Goal: Task Accomplishment & Management: Manage account settings

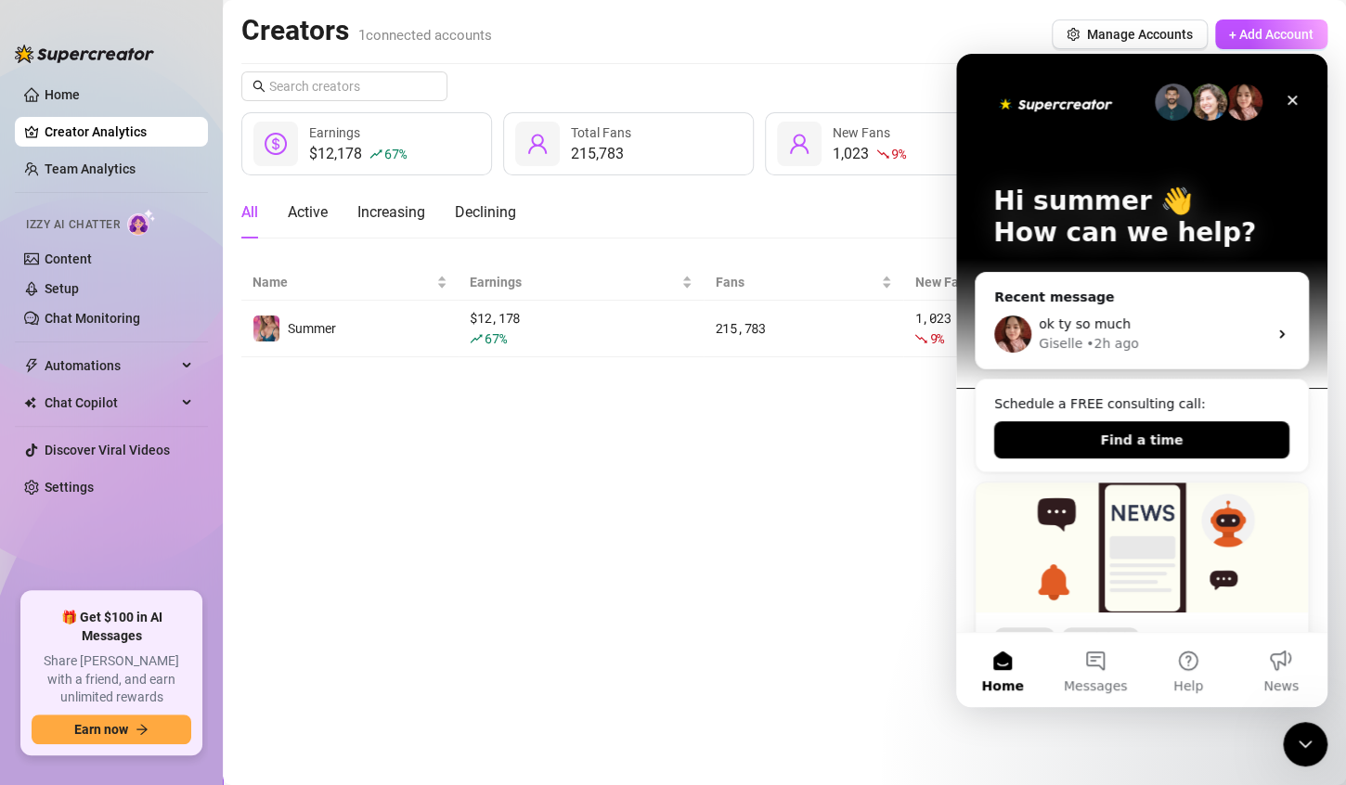
click at [856, 453] on main "Creators 1 connected accounts Manage Accounts + Add Account Last 7 days $12,178…" at bounding box center [784, 392] width 1123 height 785
click at [1301, 739] on icon "Close Intercom Messenger" at bounding box center [1302, 742] width 22 height 22
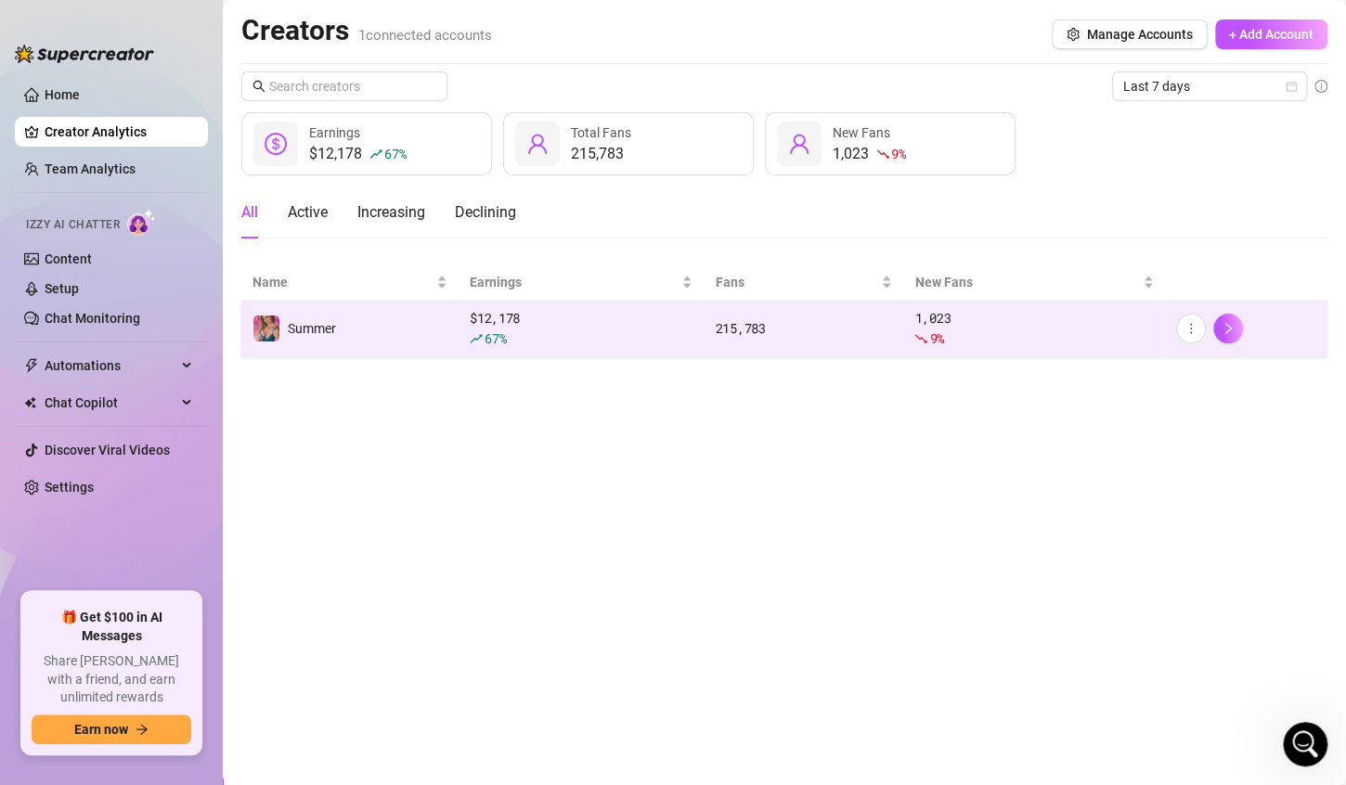
click at [1094, 327] on div "1,023 9 %" at bounding box center [1033, 328] width 239 height 41
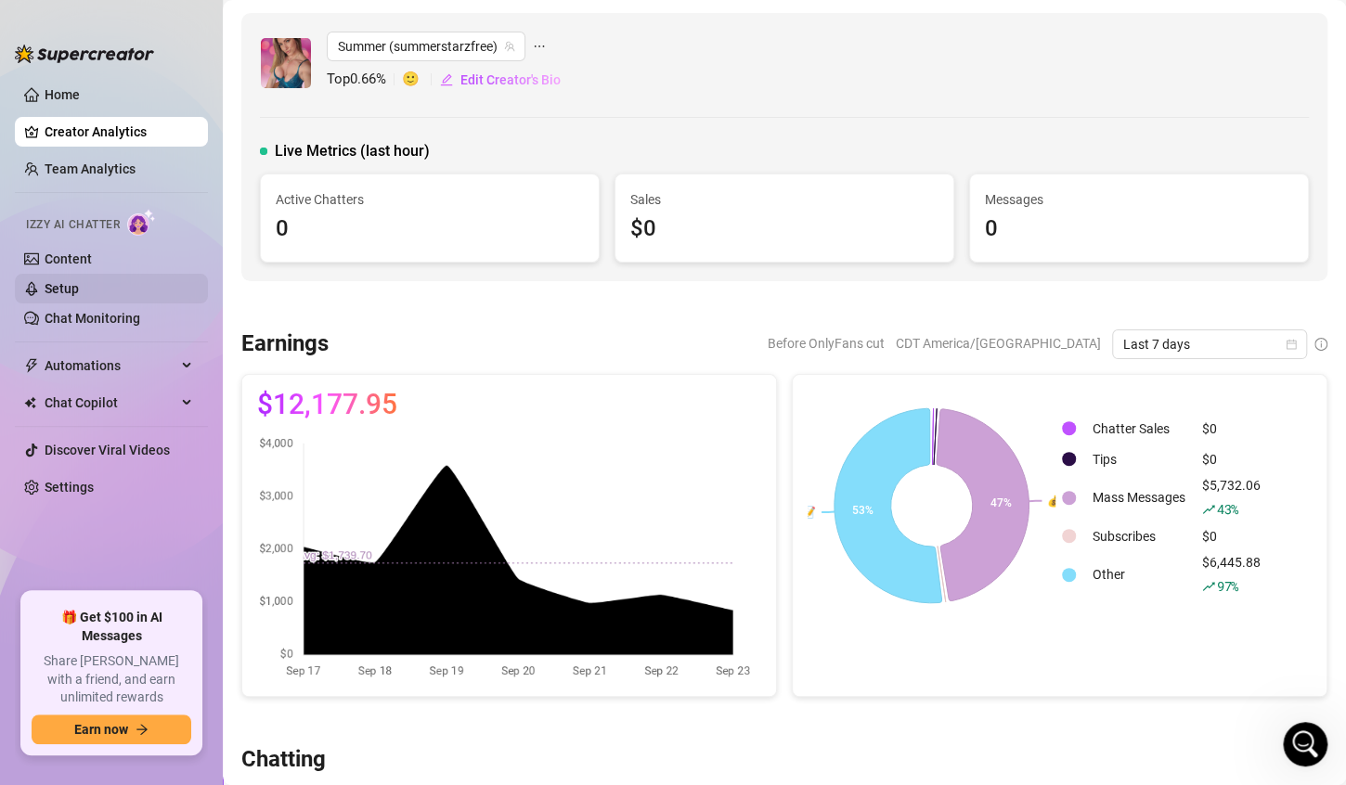
click at [55, 284] on link "Setup" at bounding box center [62, 288] width 34 height 15
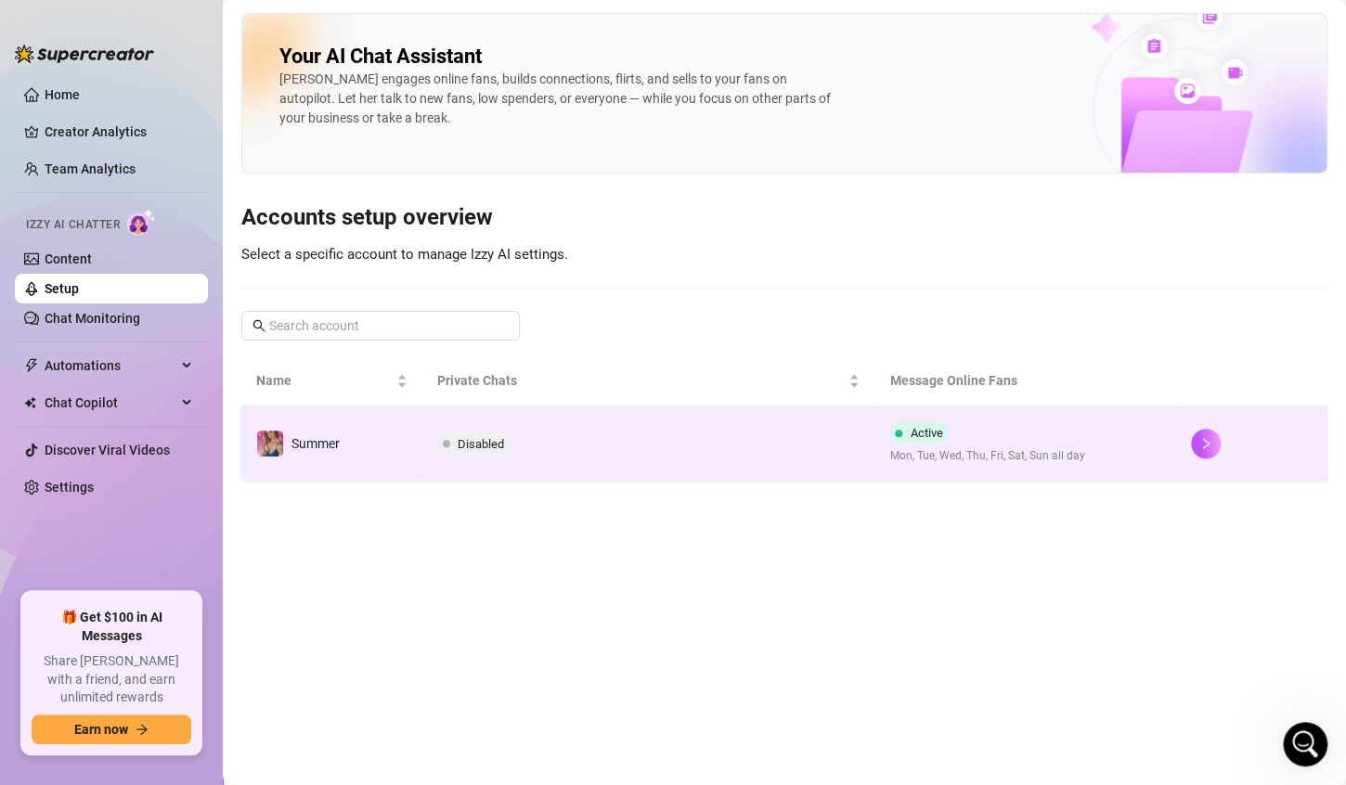
click at [920, 462] on span "Mon, Tue, Wed, Thu, Fri, Sat, Sun all day" at bounding box center [986, 456] width 195 height 18
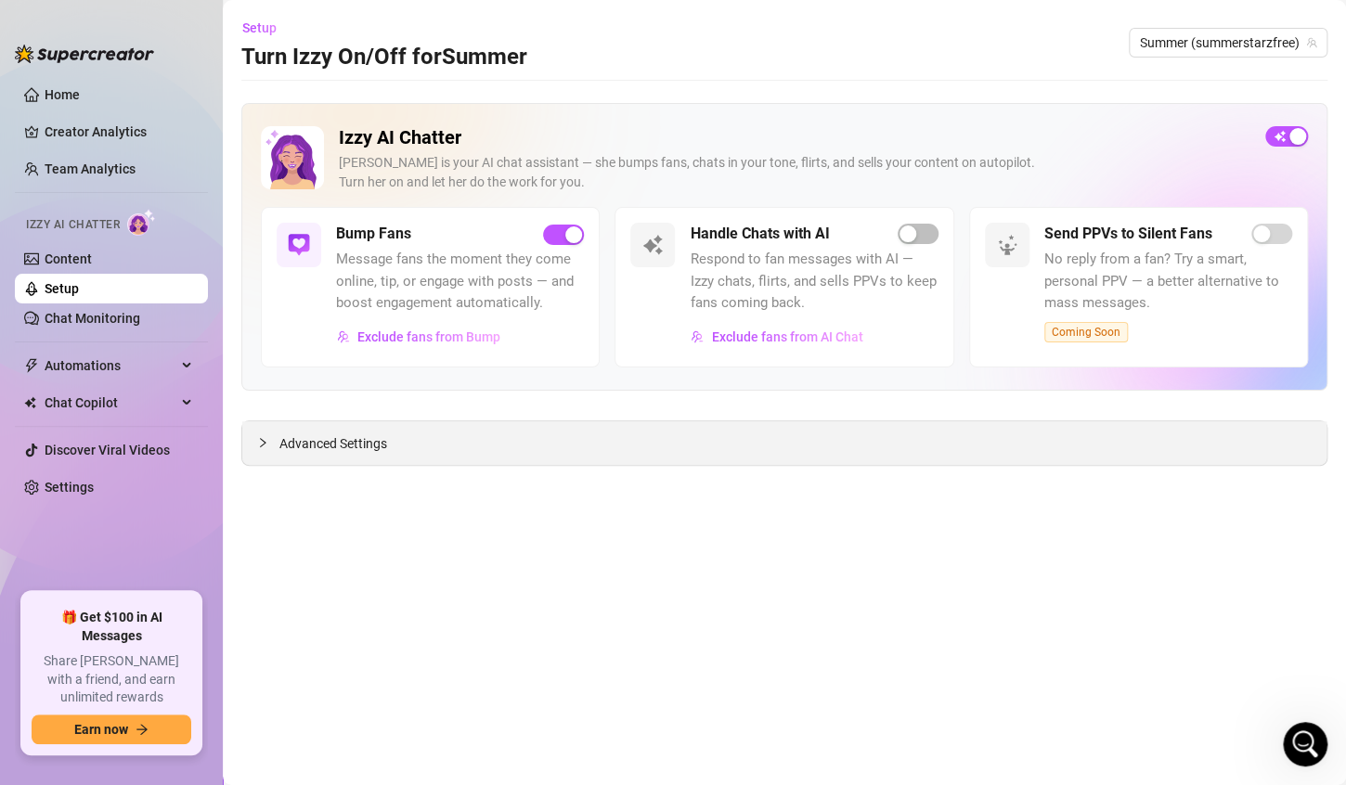
click at [340, 435] on span "Advanced Settings" at bounding box center [333, 444] width 108 height 20
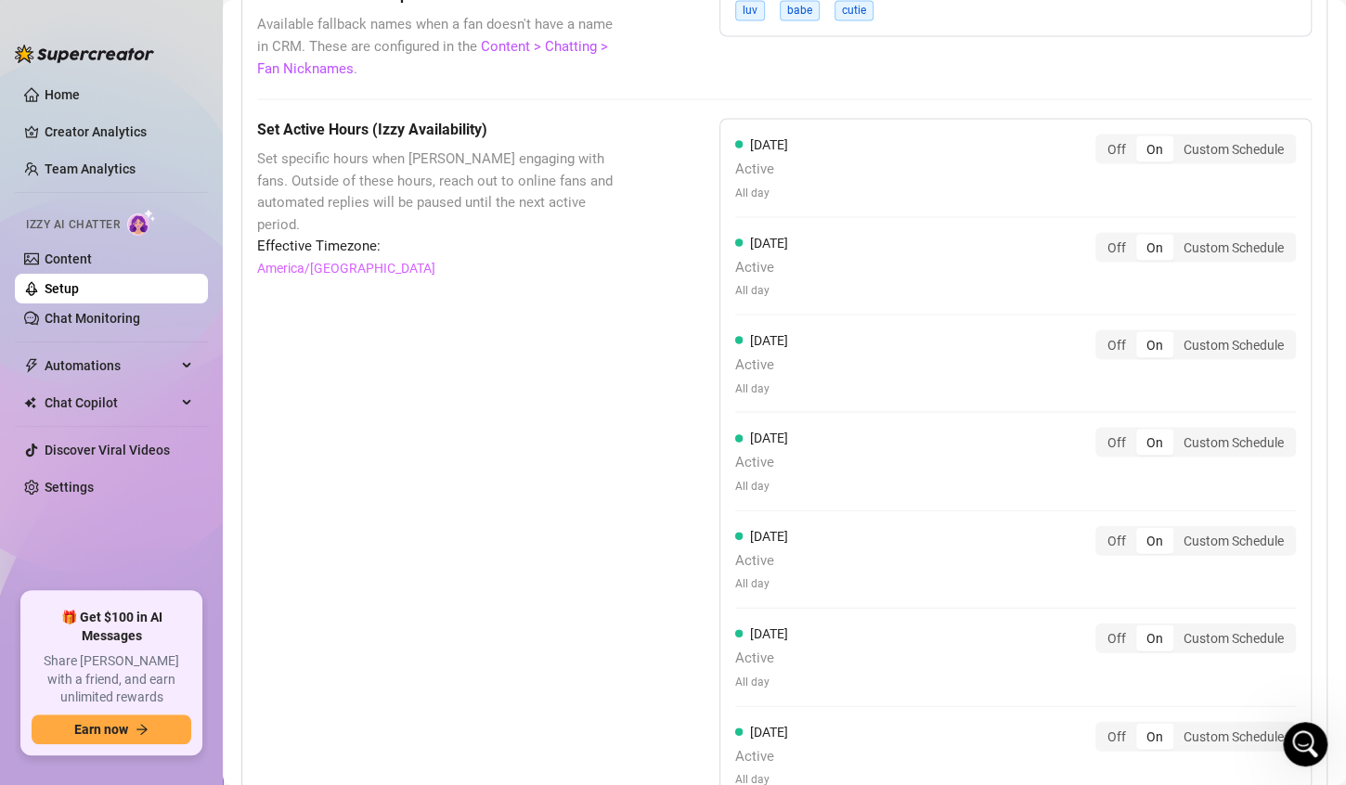
scroll to position [1602, 0]
click at [1101, 338] on div "Off" at bounding box center [1116, 343] width 39 height 26
click at [1102, 332] on input "Off" at bounding box center [1102, 332] width 0 height 0
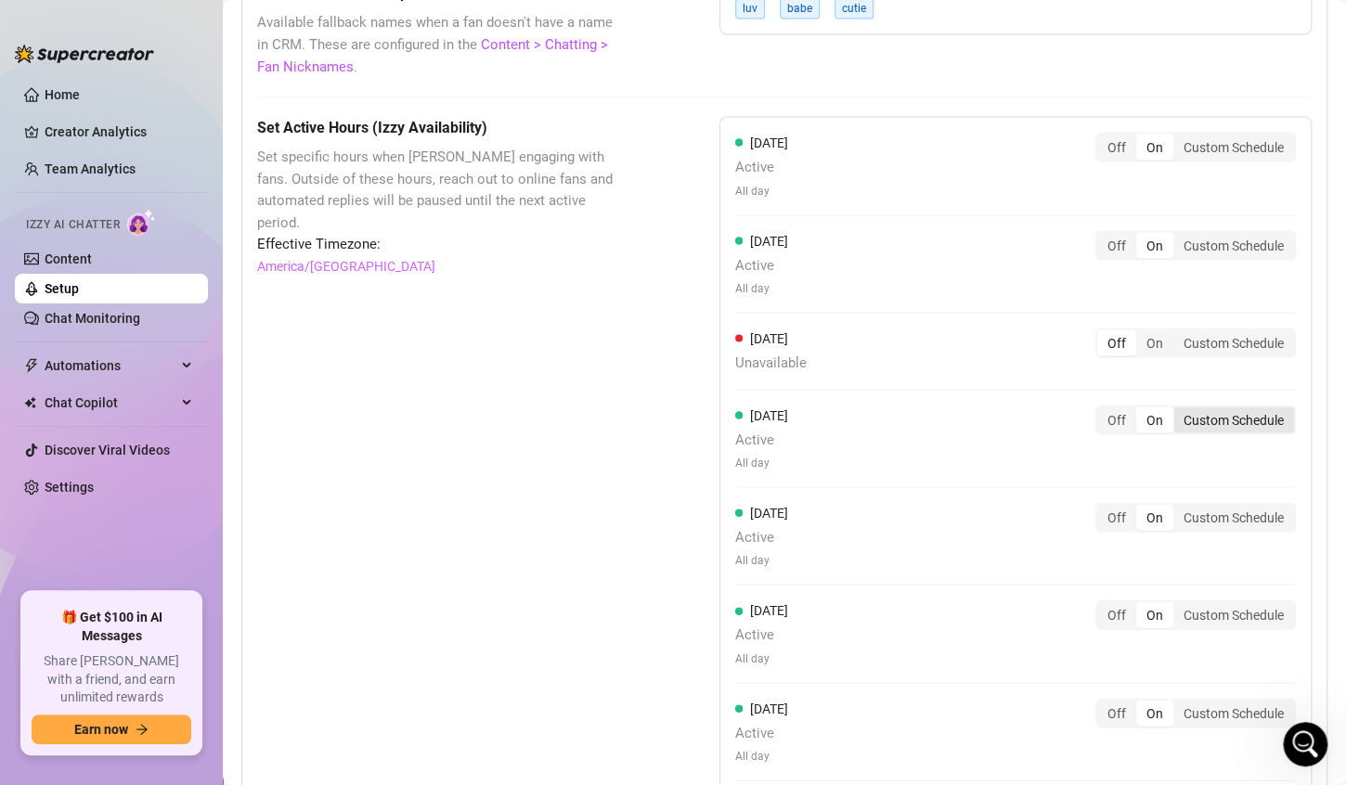
click at [1199, 413] on div "Custom Schedule" at bounding box center [1233, 420] width 121 height 26
click at [1178, 409] on input "Custom Schedule" at bounding box center [1178, 409] width 0 height 0
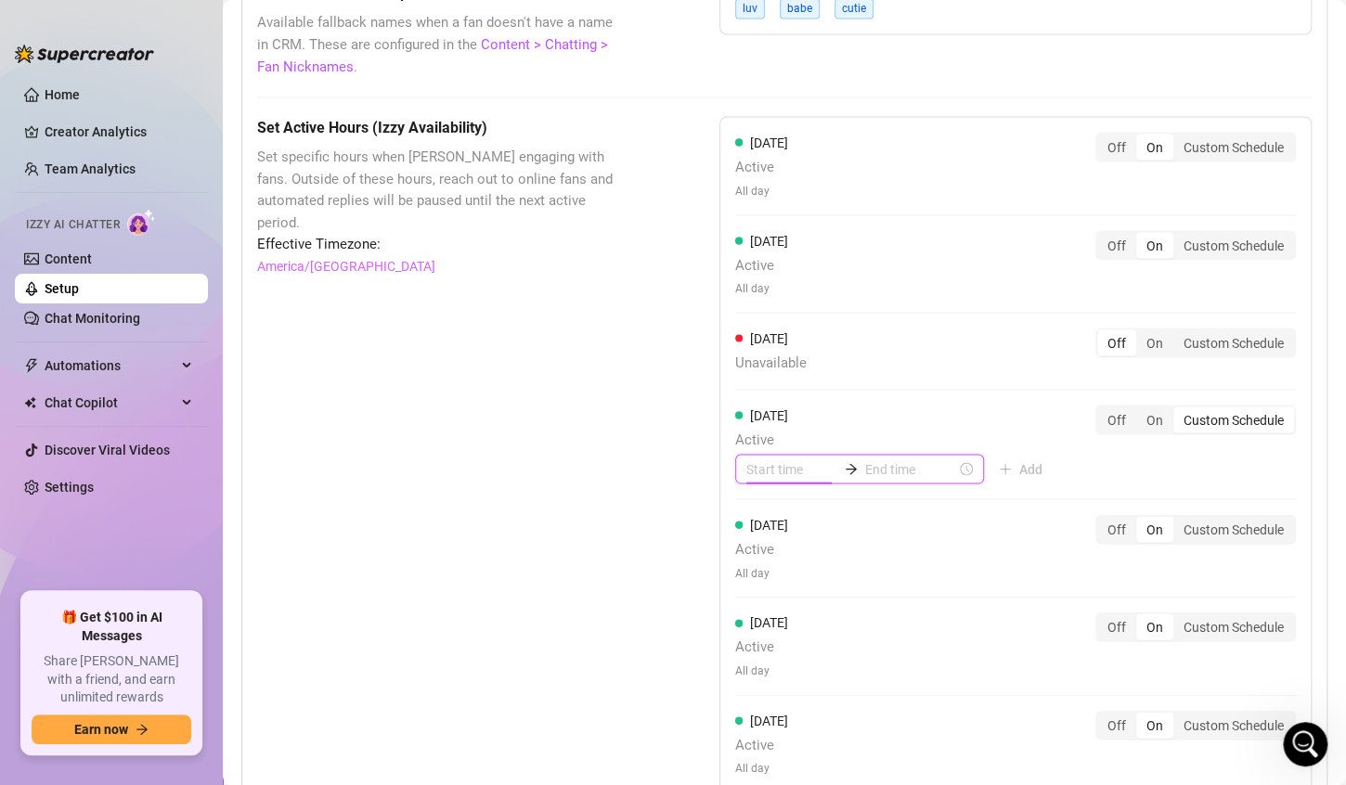
click at [805, 460] on input at bounding box center [791, 469] width 91 height 20
type input "00:00"
click at [760, 520] on div "00" at bounding box center [754, 513] width 45 height 26
click at [798, 513] on div "00" at bounding box center [807, 513] width 45 height 26
click at [874, 468] on input at bounding box center [910, 469] width 91 height 20
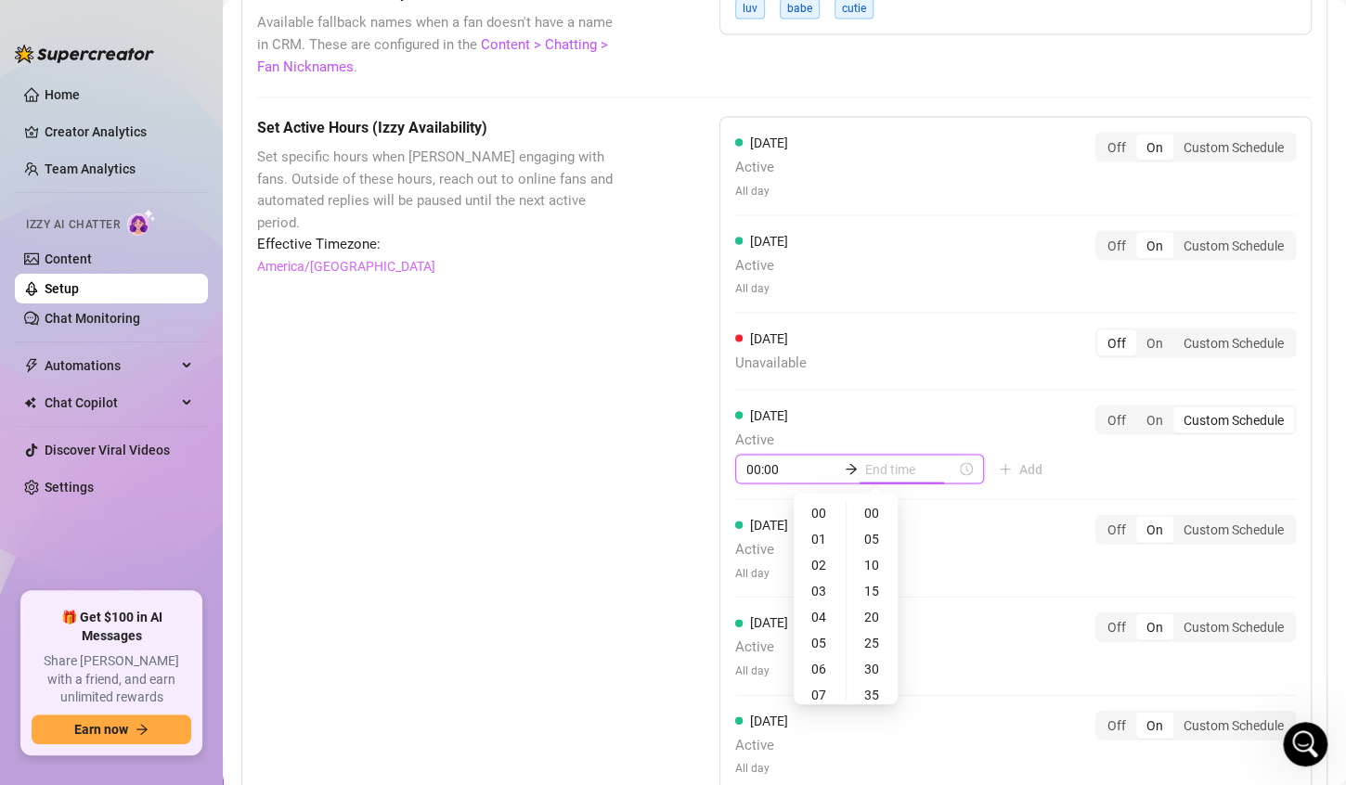
type input "00:00"
click at [819, 664] on div "06" at bounding box center [819, 669] width 45 height 26
type input "06:00"
click at [866, 514] on div "00" at bounding box center [872, 513] width 45 height 26
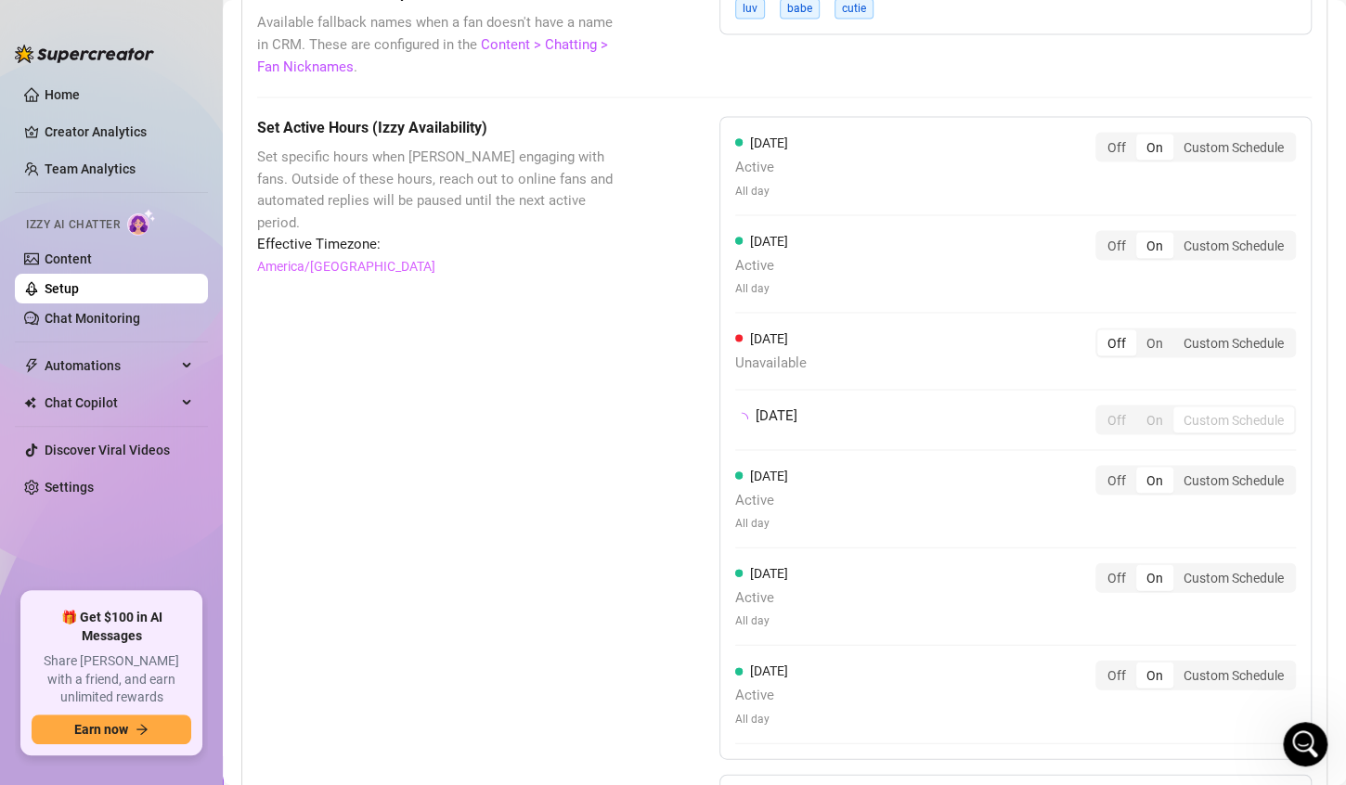
click at [1058, 473] on div "Monday Active All day Off On Custom Schedule Tuesday Active All day Off On Cust…" at bounding box center [1015, 437] width 592 height 643
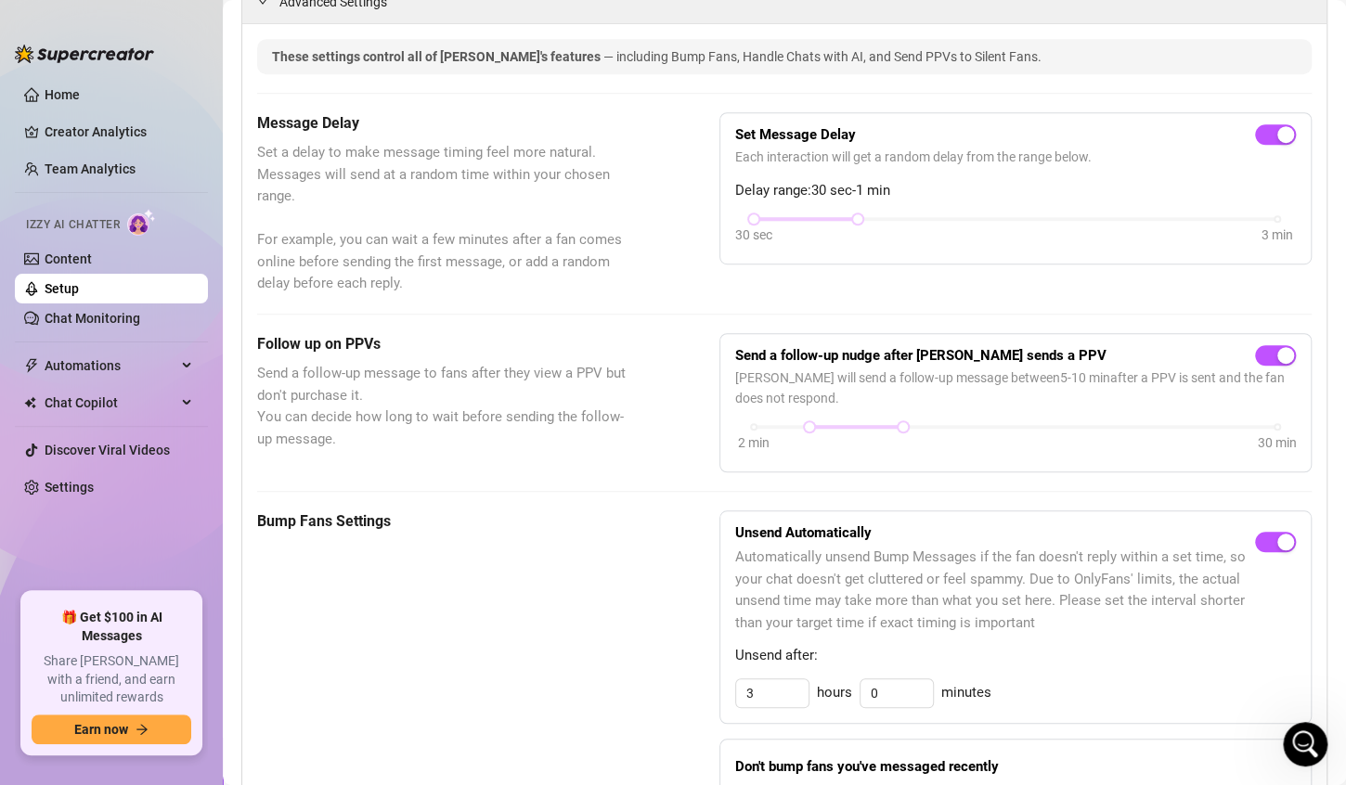
scroll to position [0, 0]
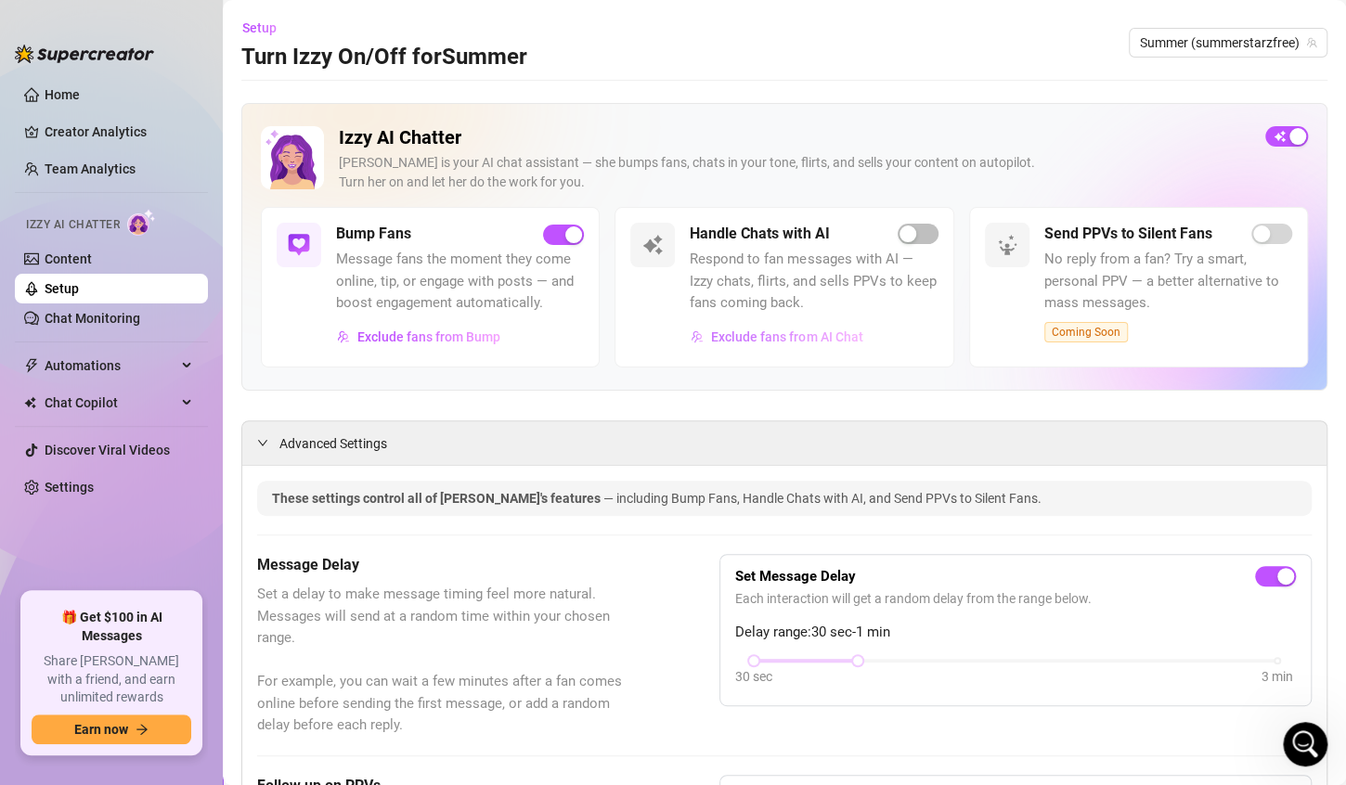
click at [826, 338] on span "Exclude fans from AI Chat" at bounding box center [786, 337] width 151 height 15
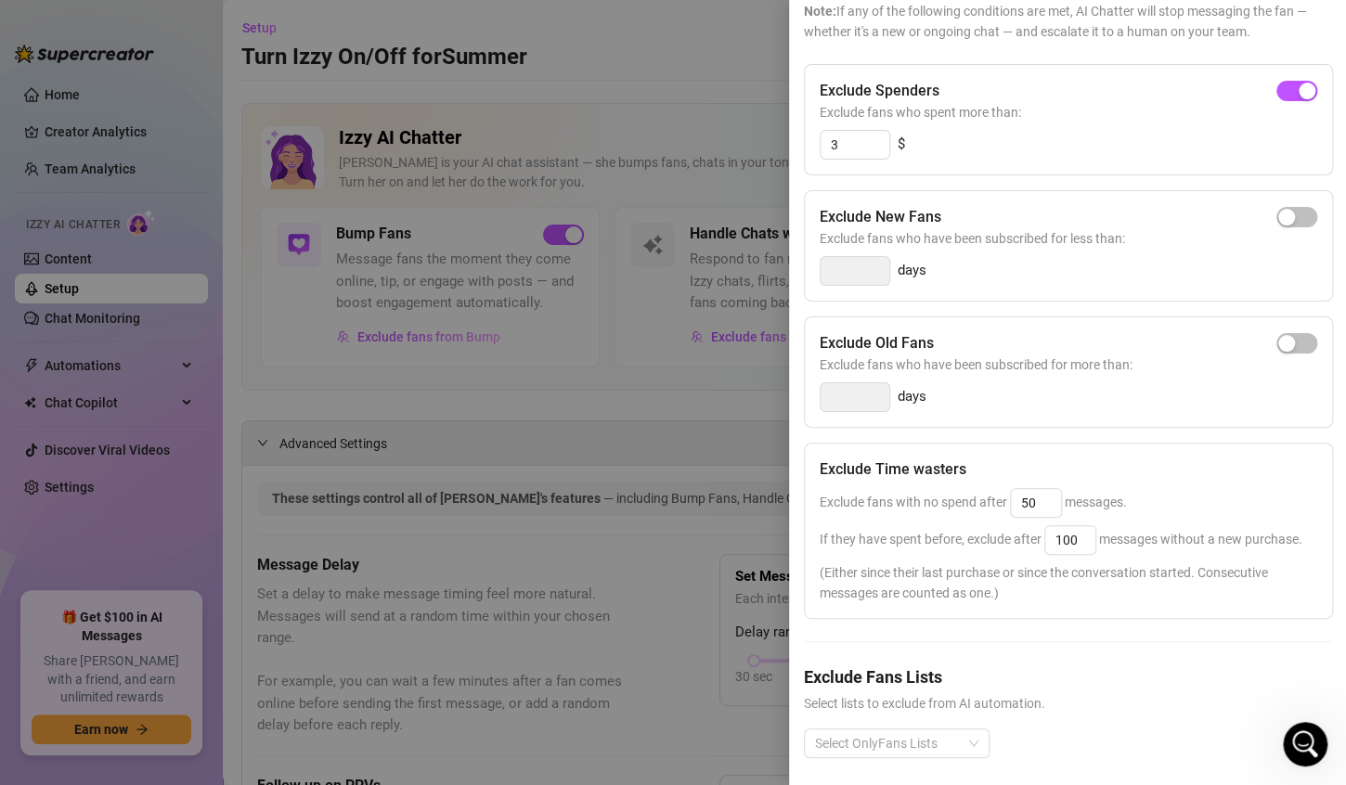
scroll to position [160, 0]
click at [1083, 537] on input "100" at bounding box center [1070, 540] width 50 height 28
type input "1"
click at [1041, 503] on input "50" at bounding box center [1036, 503] width 50 height 28
click at [1084, 537] on input "25" at bounding box center [1070, 540] width 50 height 28
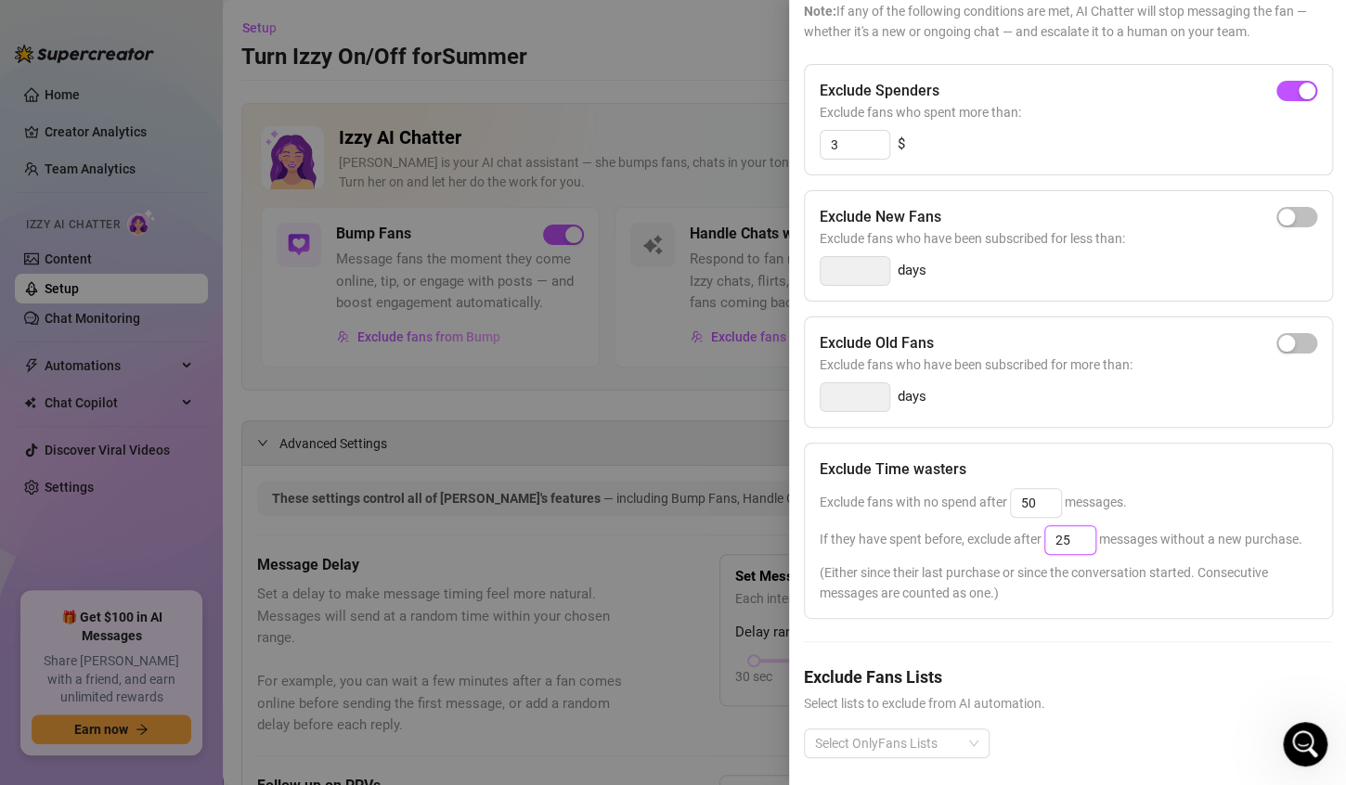
type input "2"
type input "25"
click at [1050, 506] on input "50" at bounding box center [1036, 503] width 50 height 28
type input "5"
click at [1127, 469] on div "Exclude Time wasters" at bounding box center [1069, 470] width 498 height 22
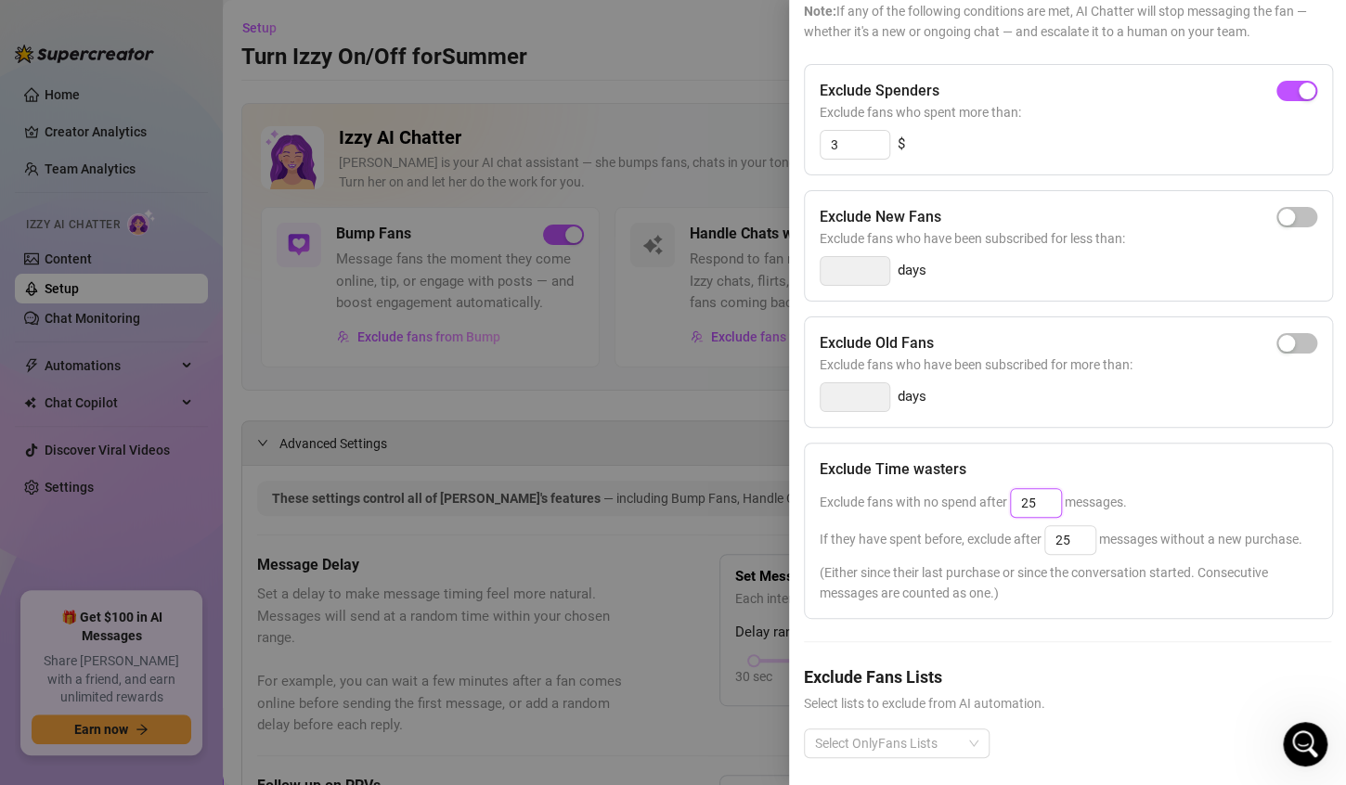
click at [1050, 500] on input "25" at bounding box center [1036, 503] width 50 height 28
type input "2"
type input "25"
click at [1108, 460] on div "Exclude Time wasters" at bounding box center [1069, 470] width 498 height 22
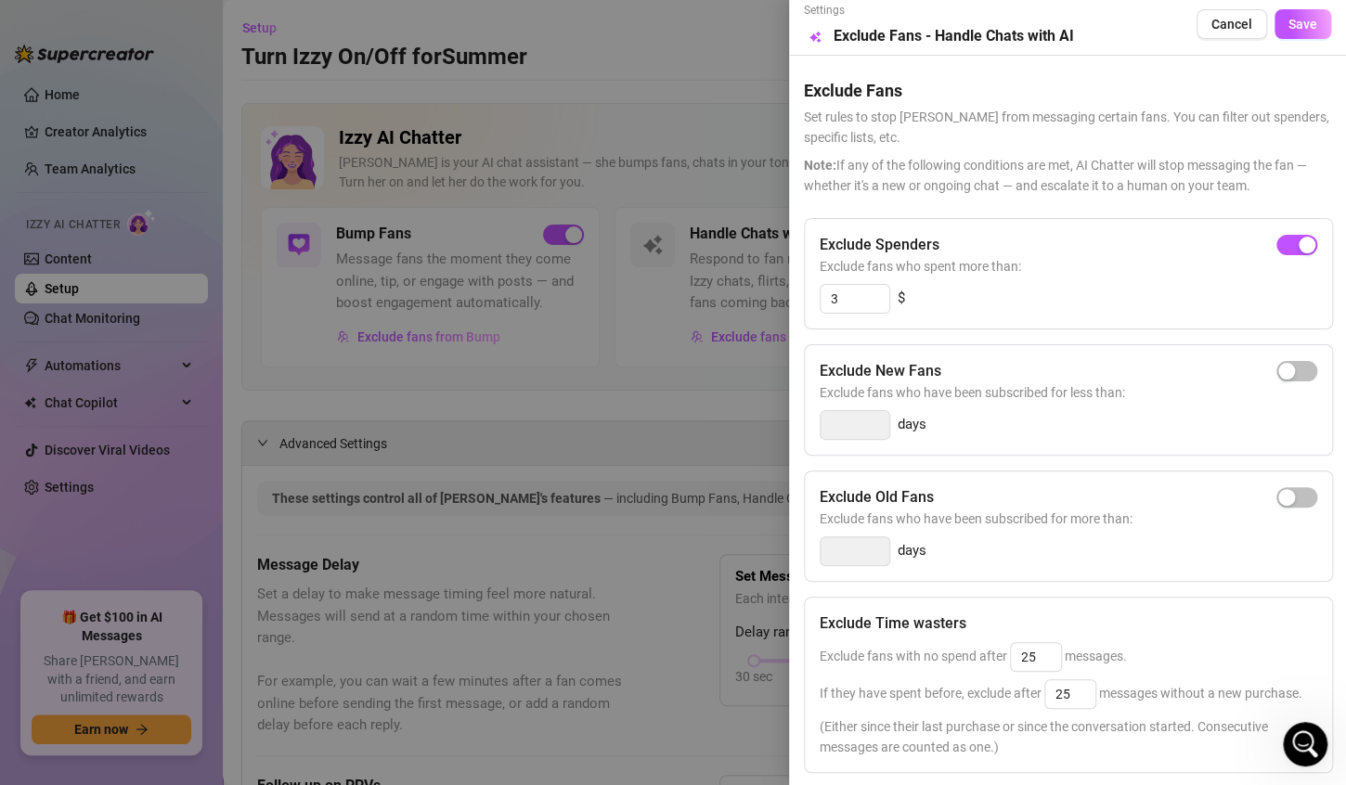
scroll to position [0, 0]
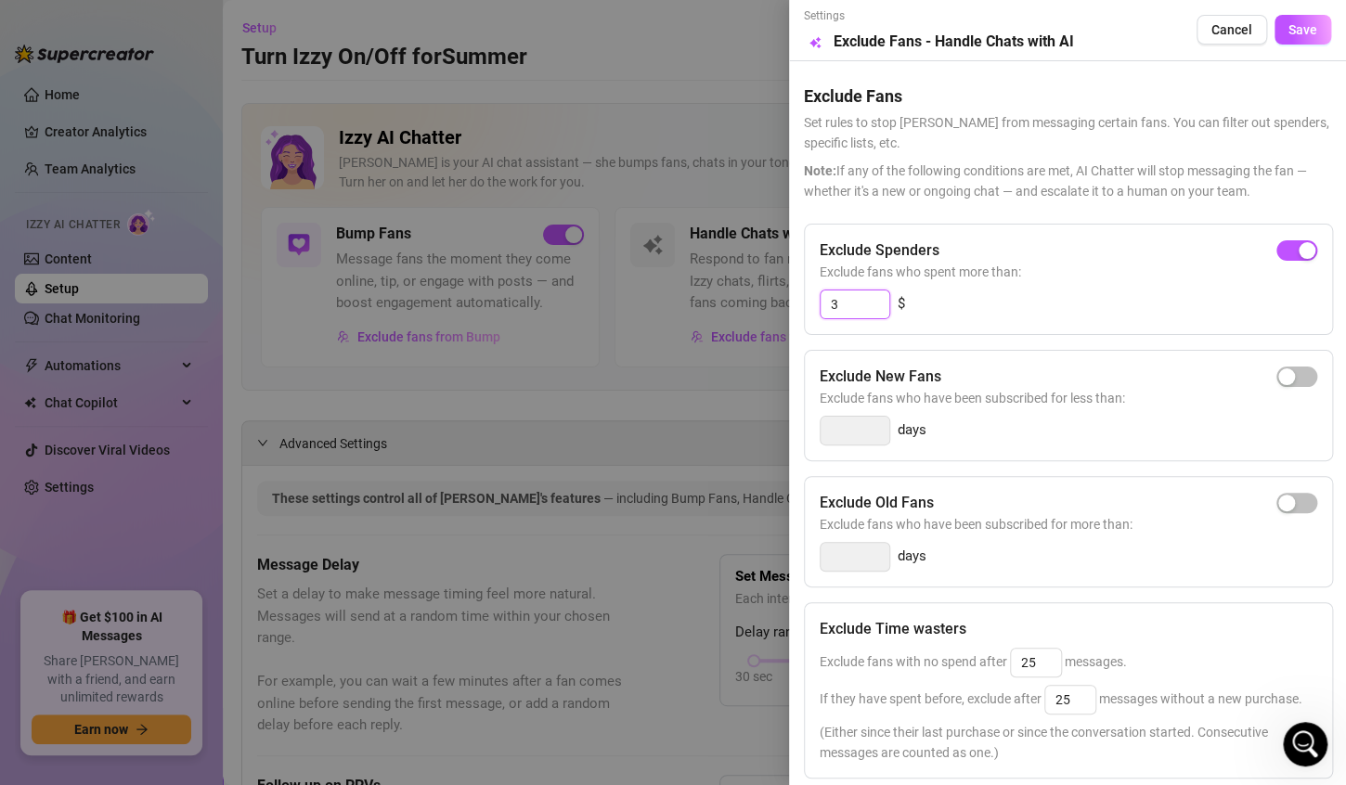
click at [865, 304] on input "3" at bounding box center [855, 305] width 69 height 28
click at [1288, 248] on span "button" at bounding box center [1296, 250] width 41 height 20
click at [871, 304] on input "300" at bounding box center [855, 305] width 69 height 28
type input "3"
click at [1292, 257] on span "button" at bounding box center [1296, 250] width 41 height 20
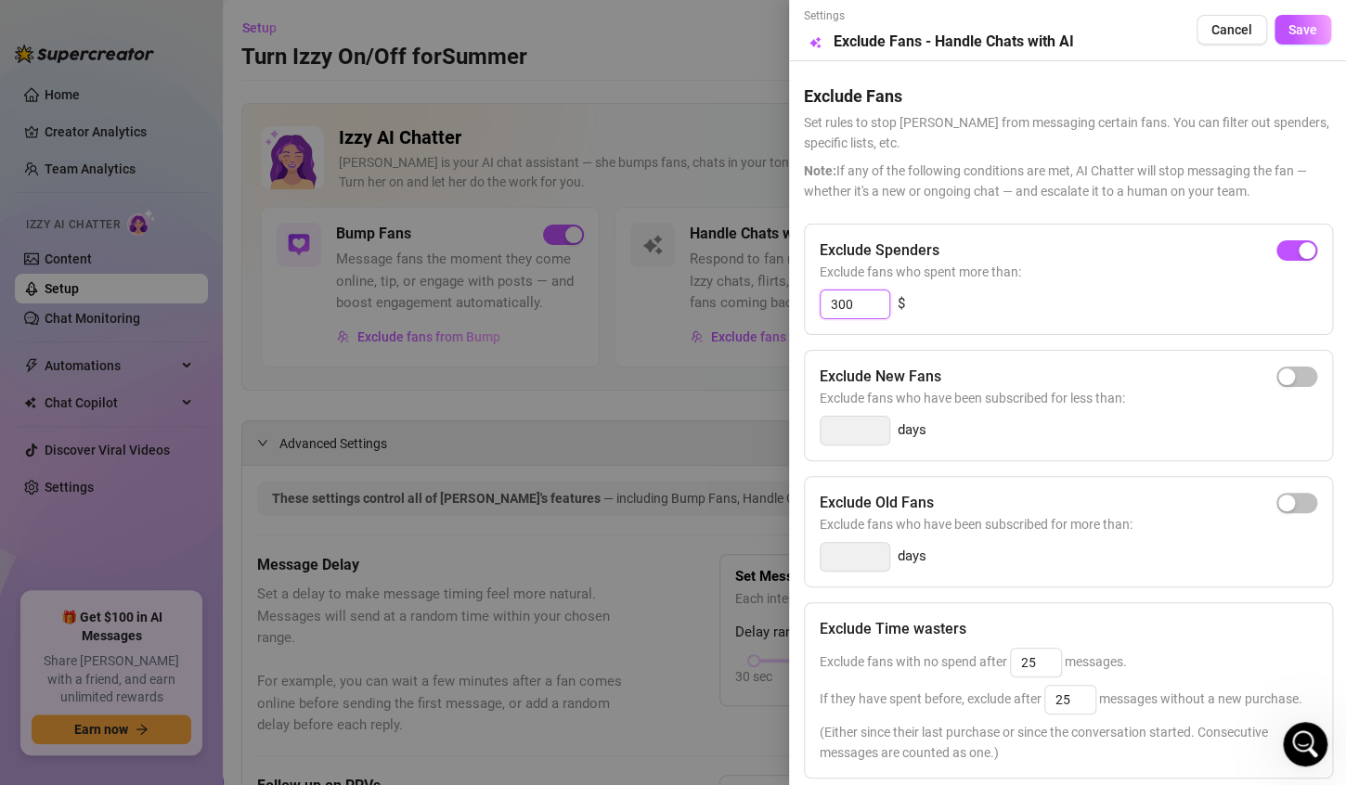
click at [875, 302] on input "300" at bounding box center [855, 305] width 69 height 28
click at [840, 305] on input "310" at bounding box center [855, 305] width 69 height 28
type input "10"
click at [943, 310] on div "10 $" at bounding box center [1069, 305] width 498 height 30
click at [1291, 33] on span "Save" at bounding box center [1302, 29] width 29 height 15
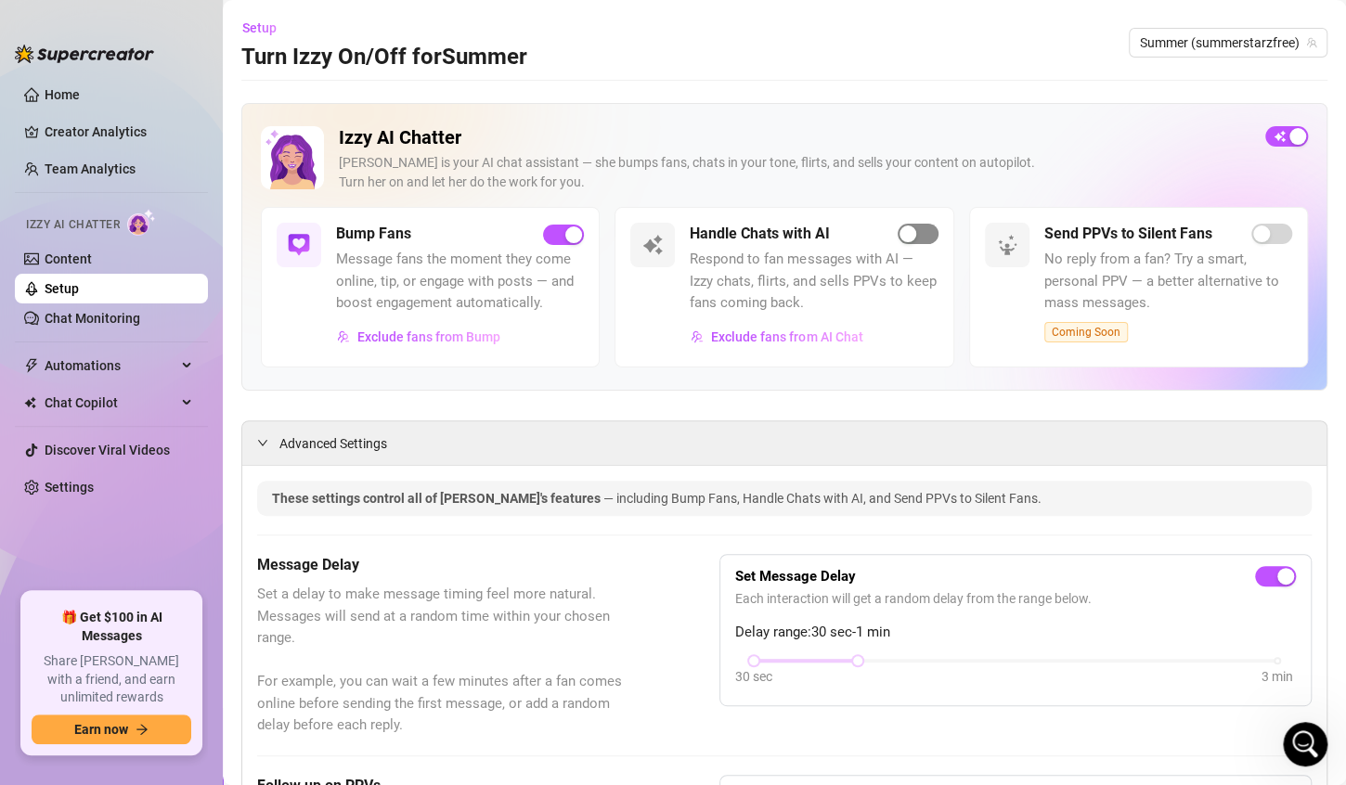
click at [918, 236] on span "button" at bounding box center [918, 234] width 41 height 20
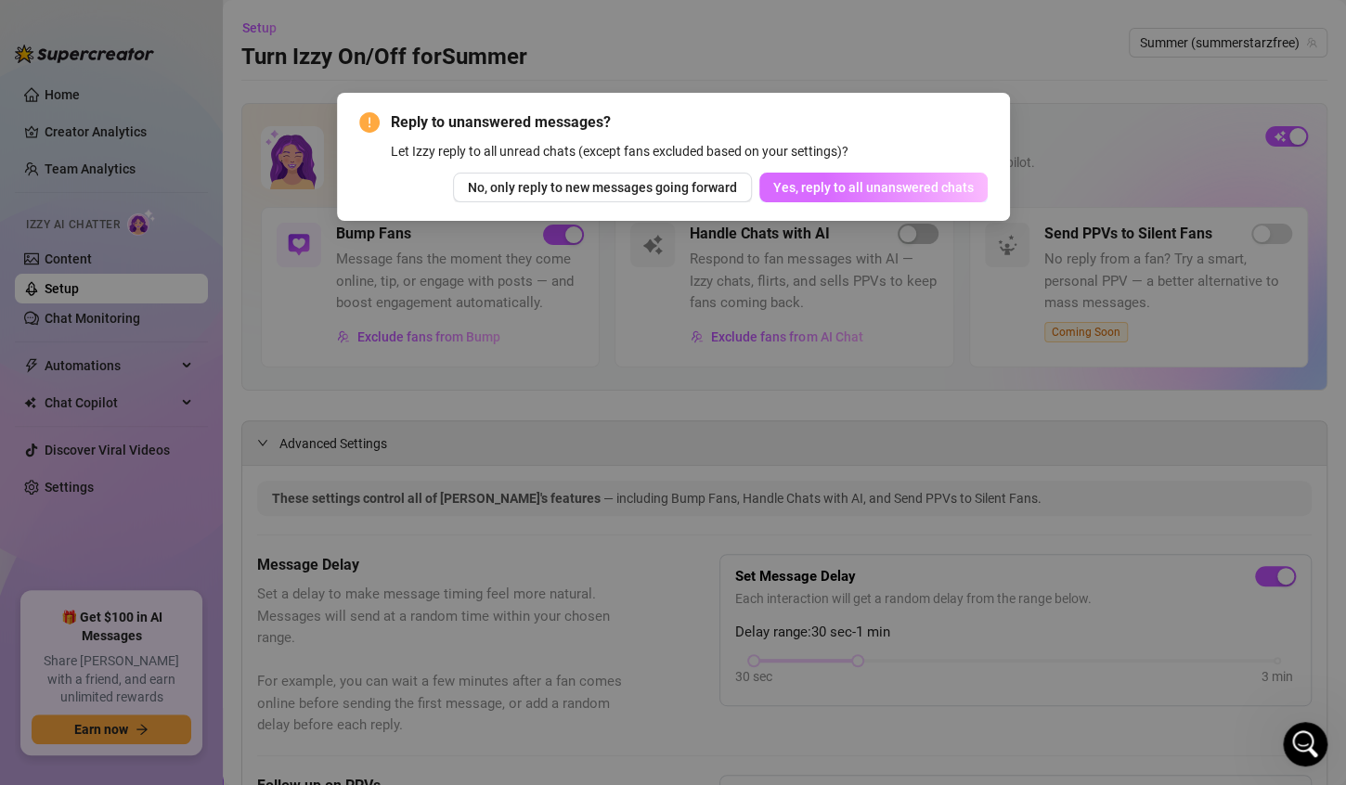
click at [900, 186] on span "Yes, reply to all unanswered chats" at bounding box center [873, 187] width 201 height 15
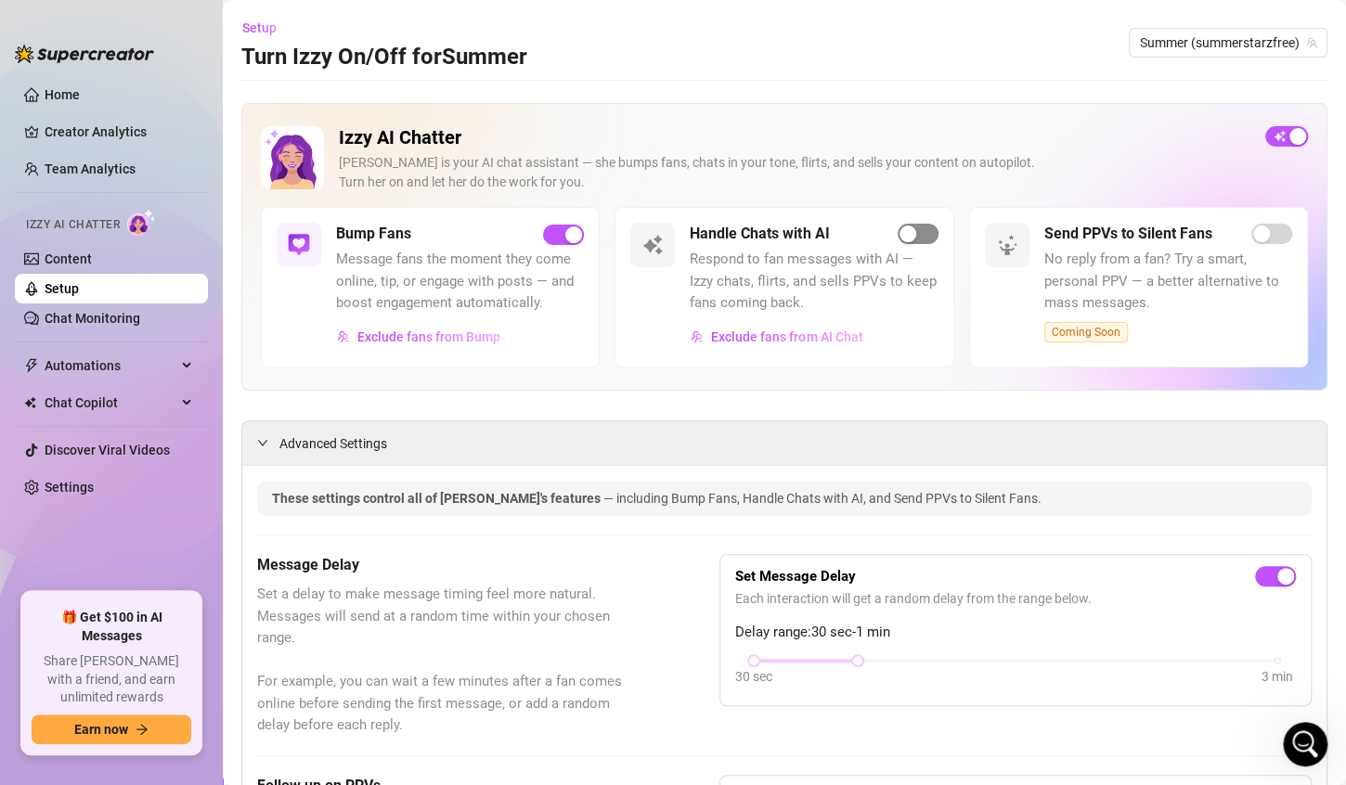
click at [916, 234] on span "button" at bounding box center [918, 234] width 41 height 20
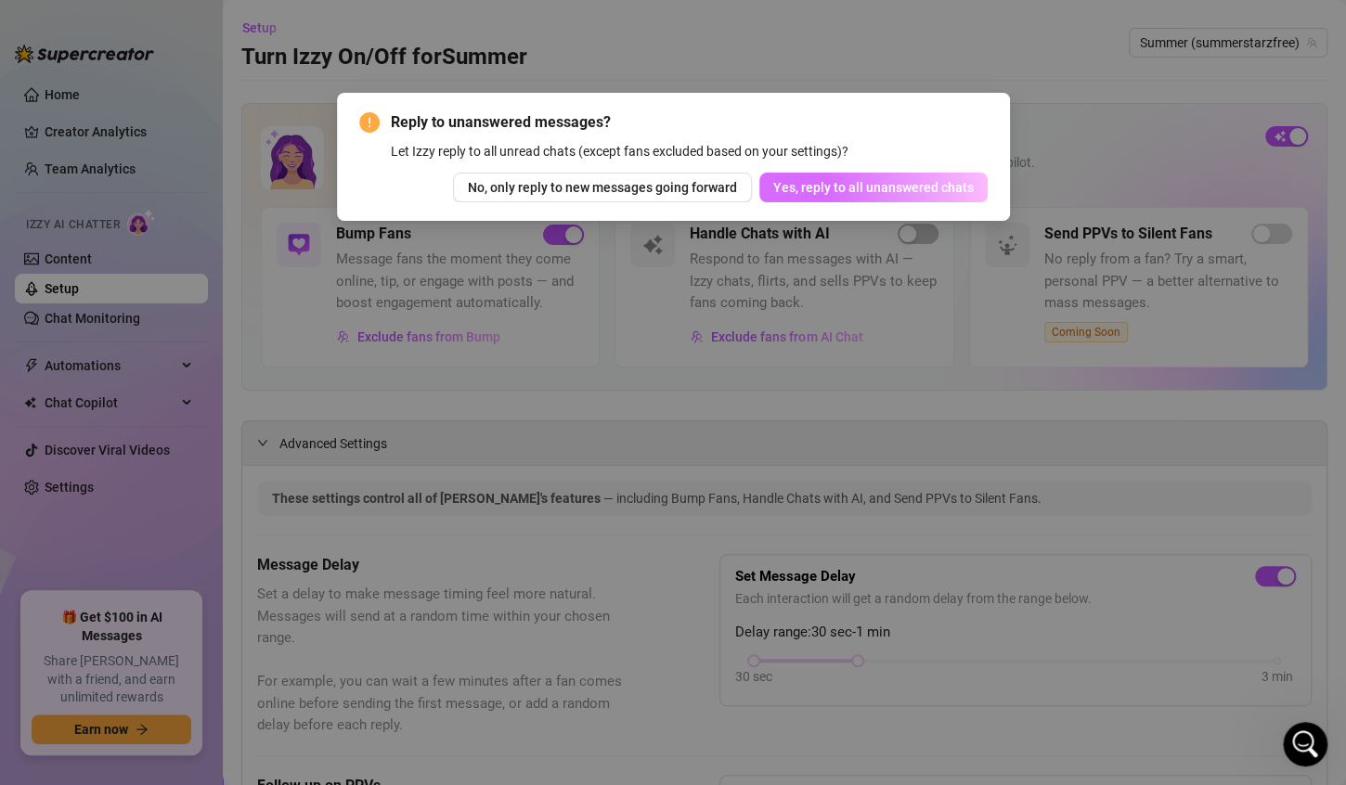
click at [904, 189] on span "Yes, reply to all unanswered chats" at bounding box center [873, 187] width 201 height 15
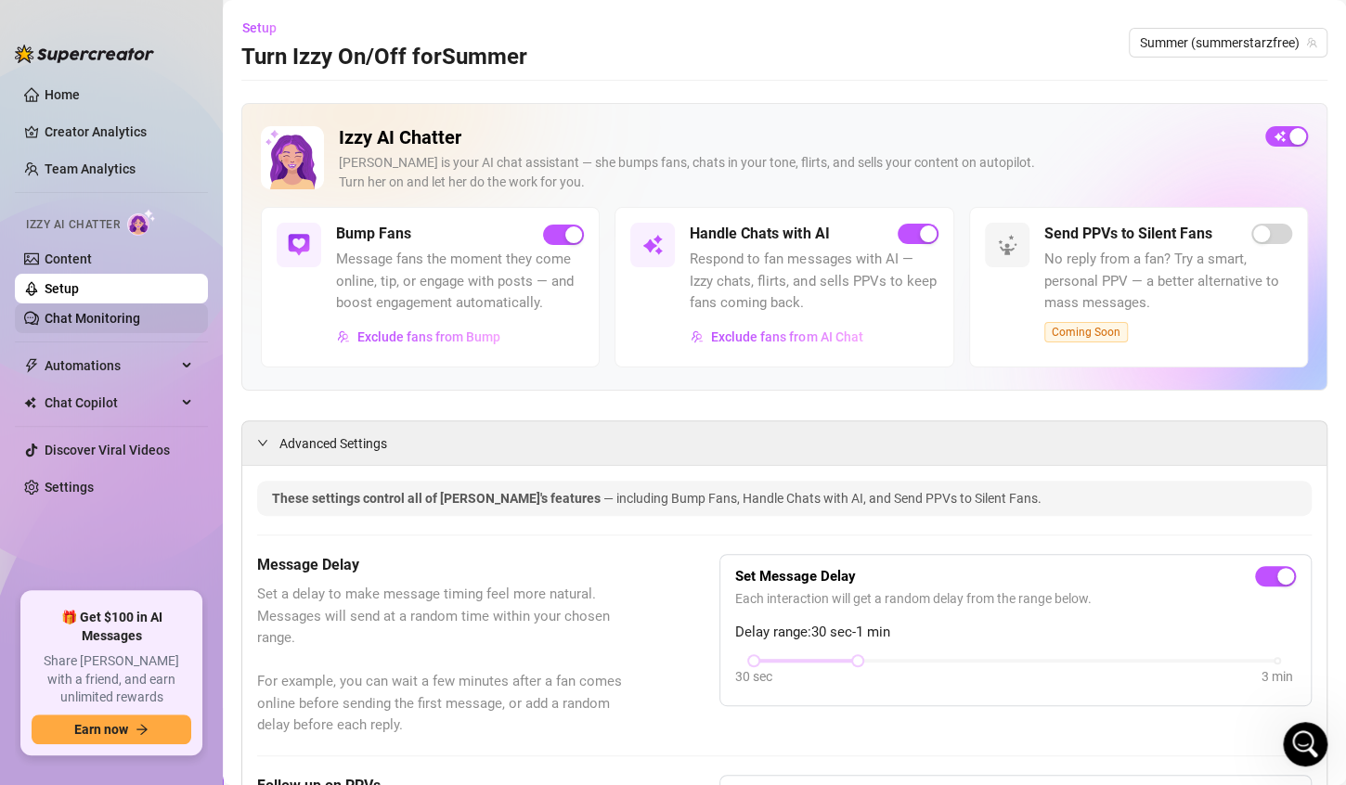
click at [68, 316] on link "Chat Monitoring" at bounding box center [93, 318] width 96 height 15
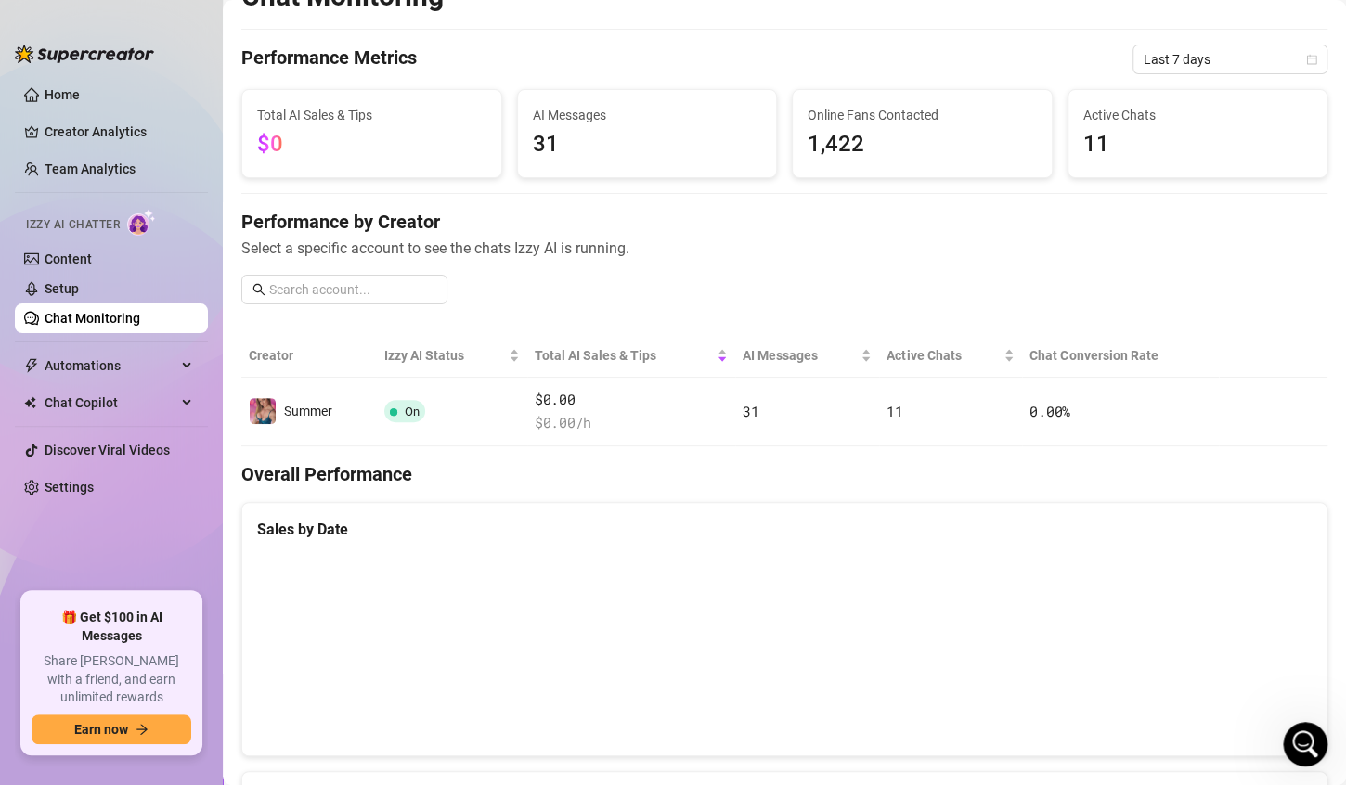
scroll to position [33, 0]
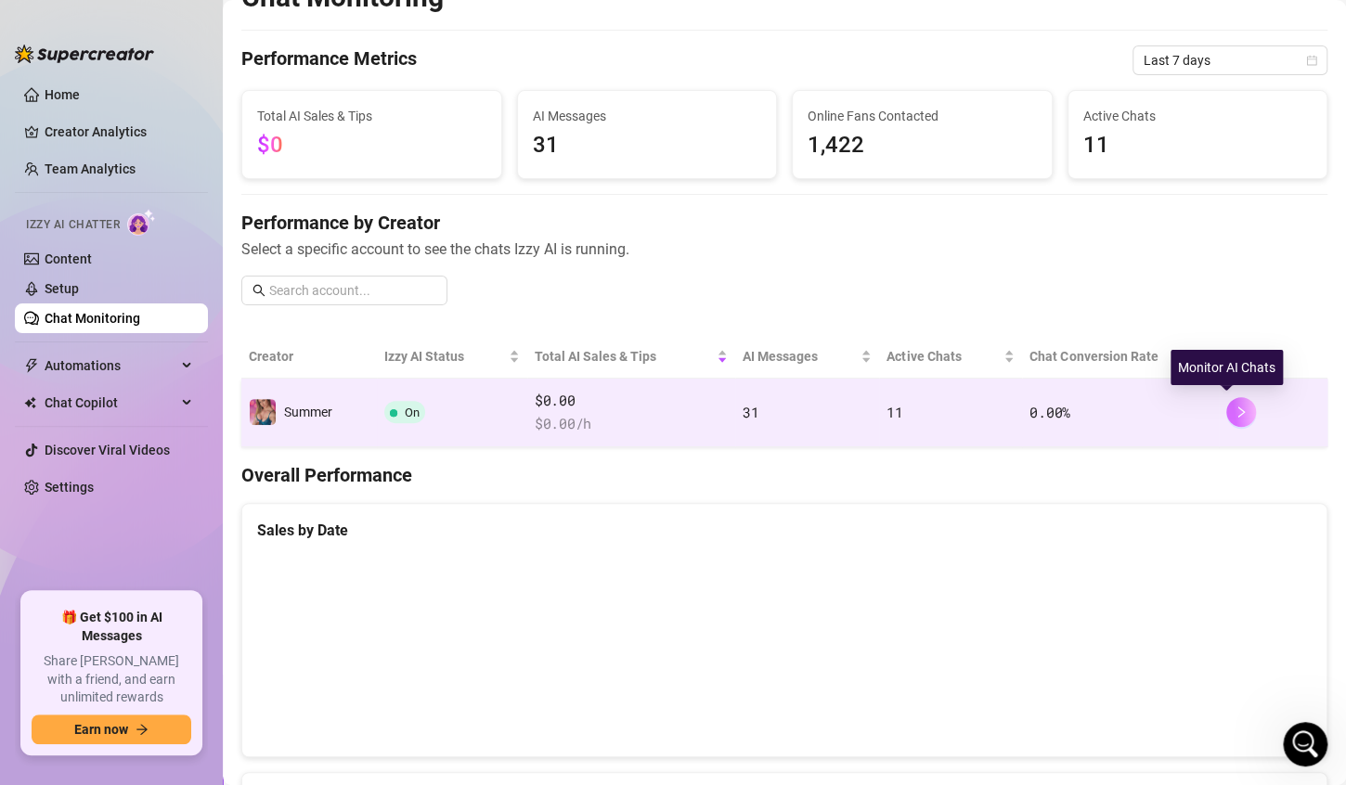
click at [1235, 406] on icon "right" at bounding box center [1241, 412] width 13 height 13
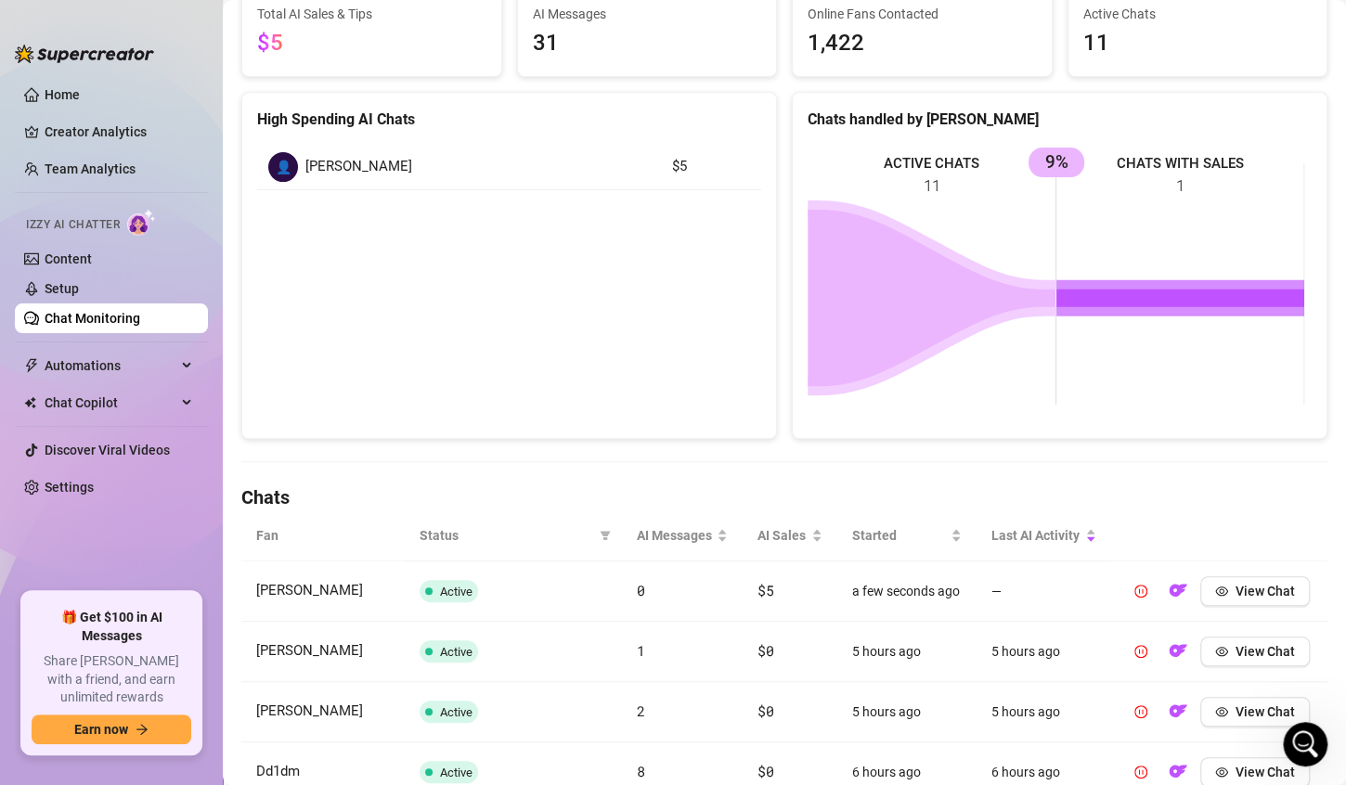
scroll to position [182, 0]
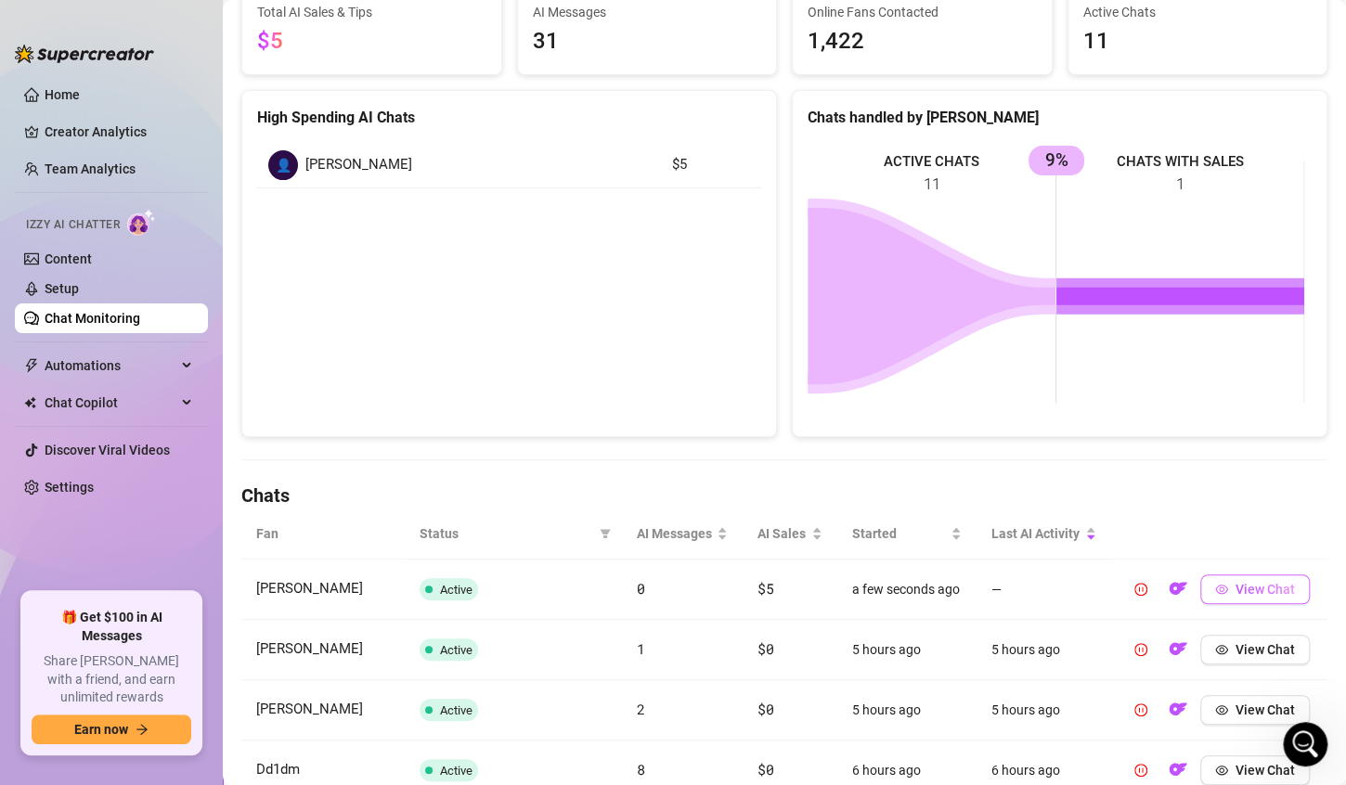
click at [1242, 597] on span "View Chat" at bounding box center [1265, 589] width 59 height 15
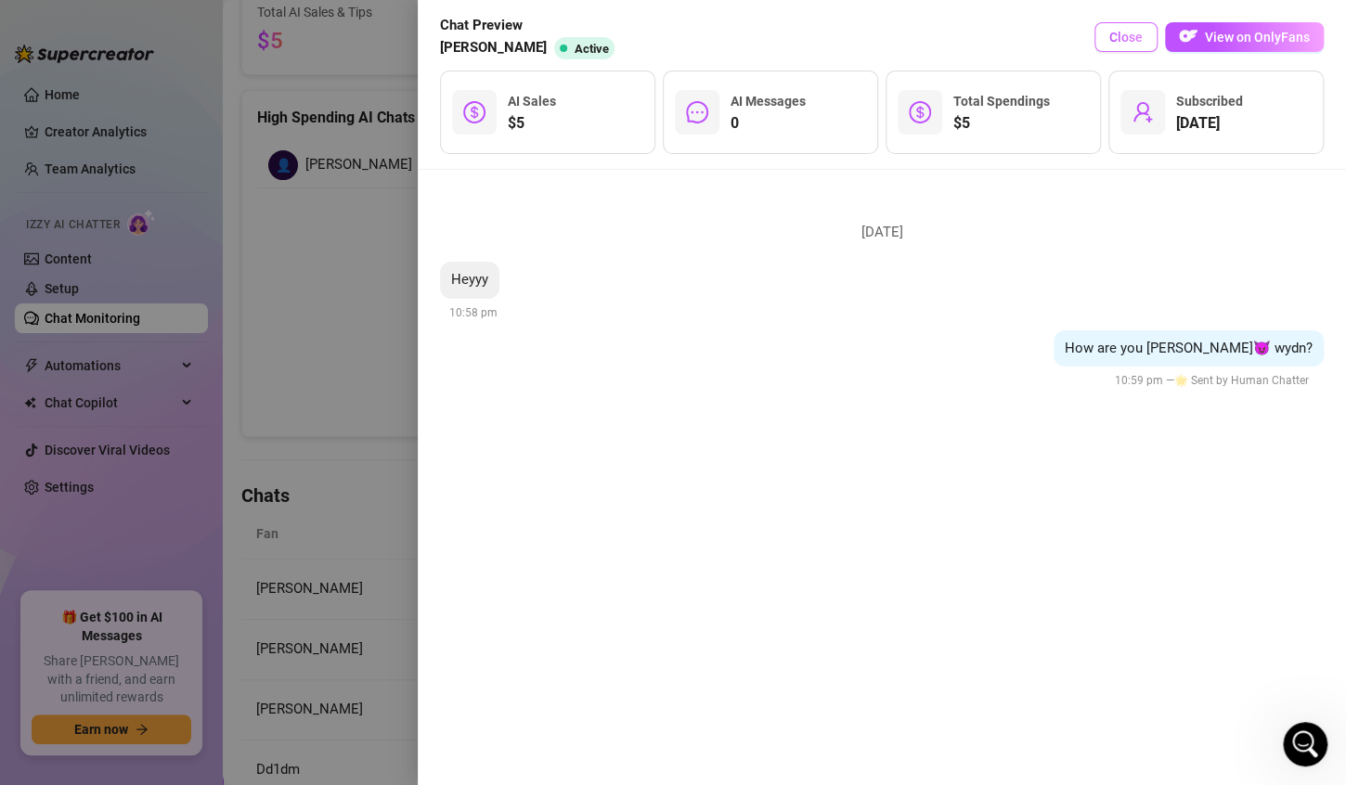
click at [1137, 44] on span "Close" at bounding box center [1125, 37] width 33 height 15
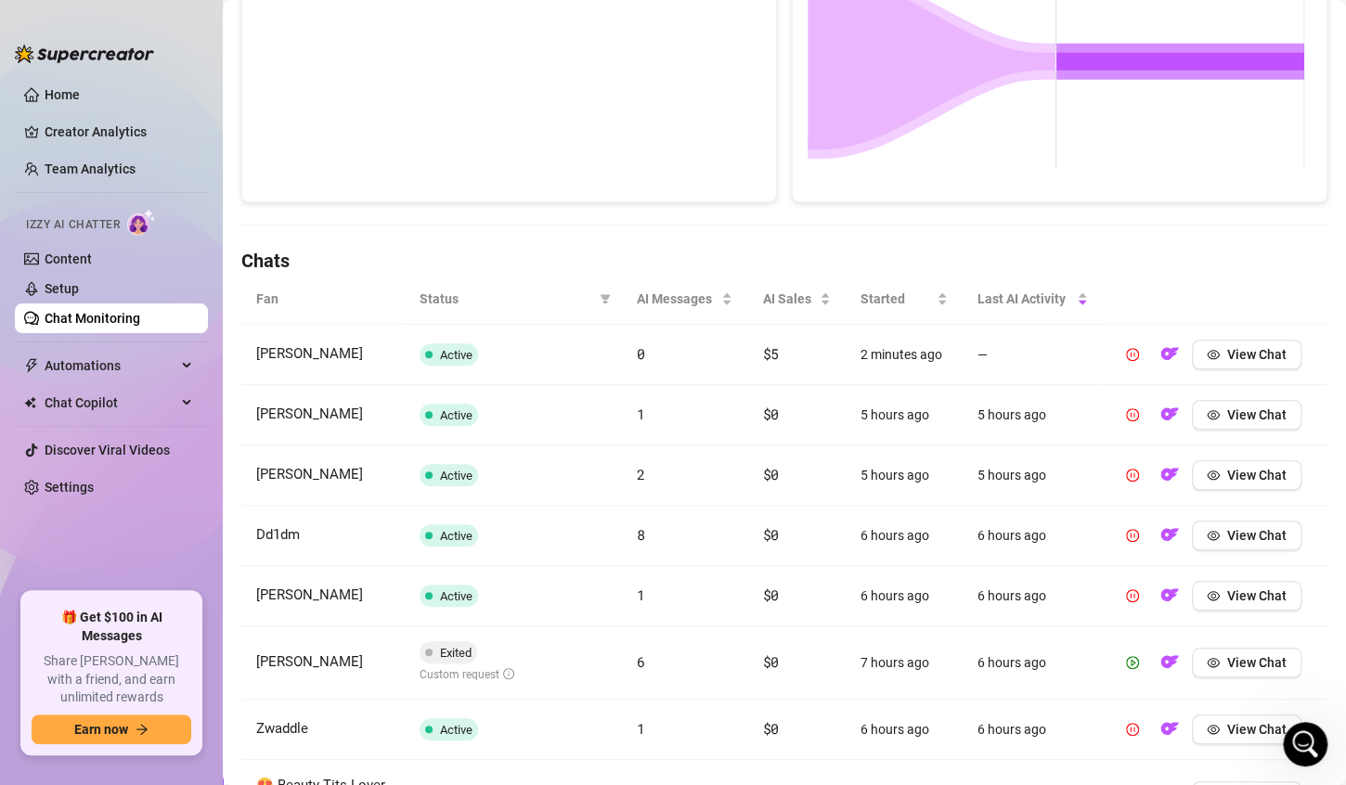
scroll to position [416, 0]
click at [1227, 360] on span "View Chat" at bounding box center [1256, 355] width 59 height 15
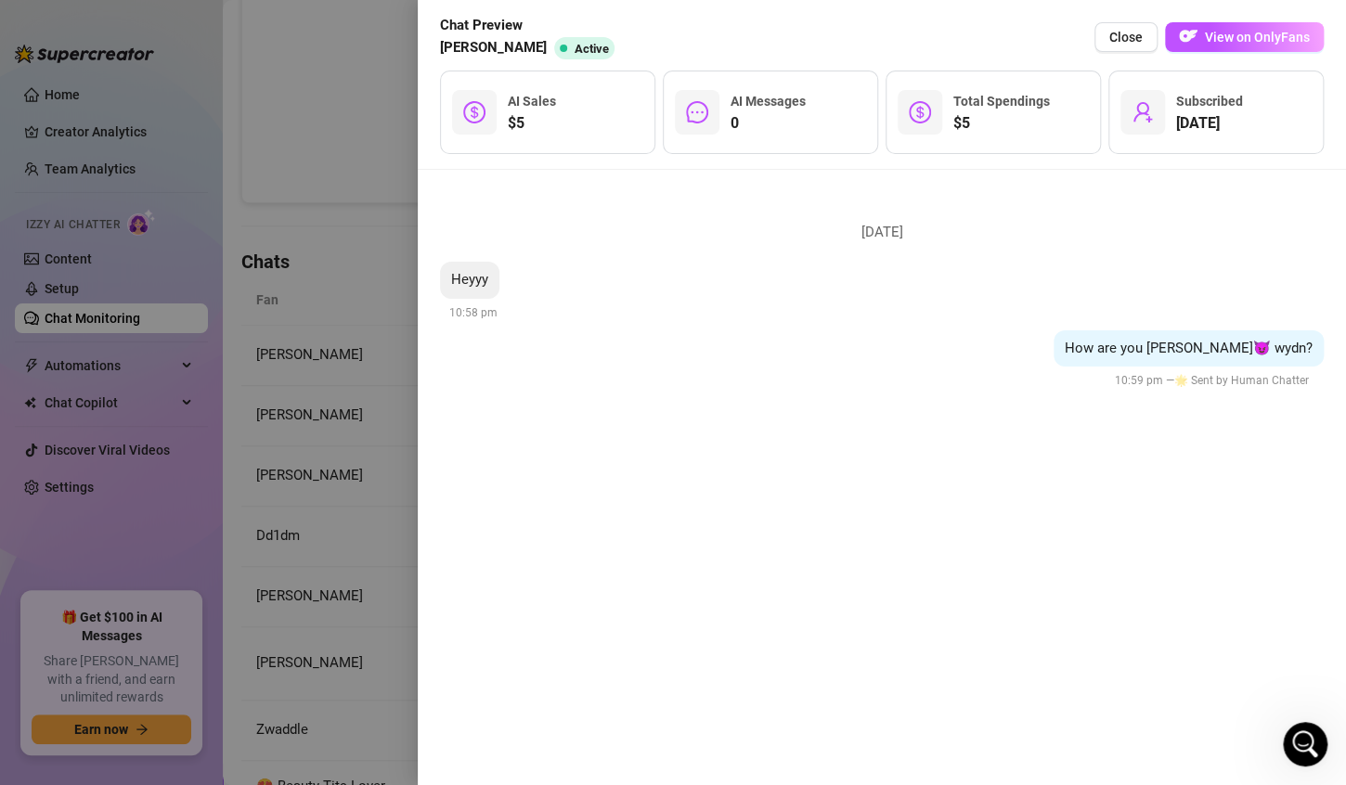
click at [369, 410] on div at bounding box center [673, 392] width 1346 height 785
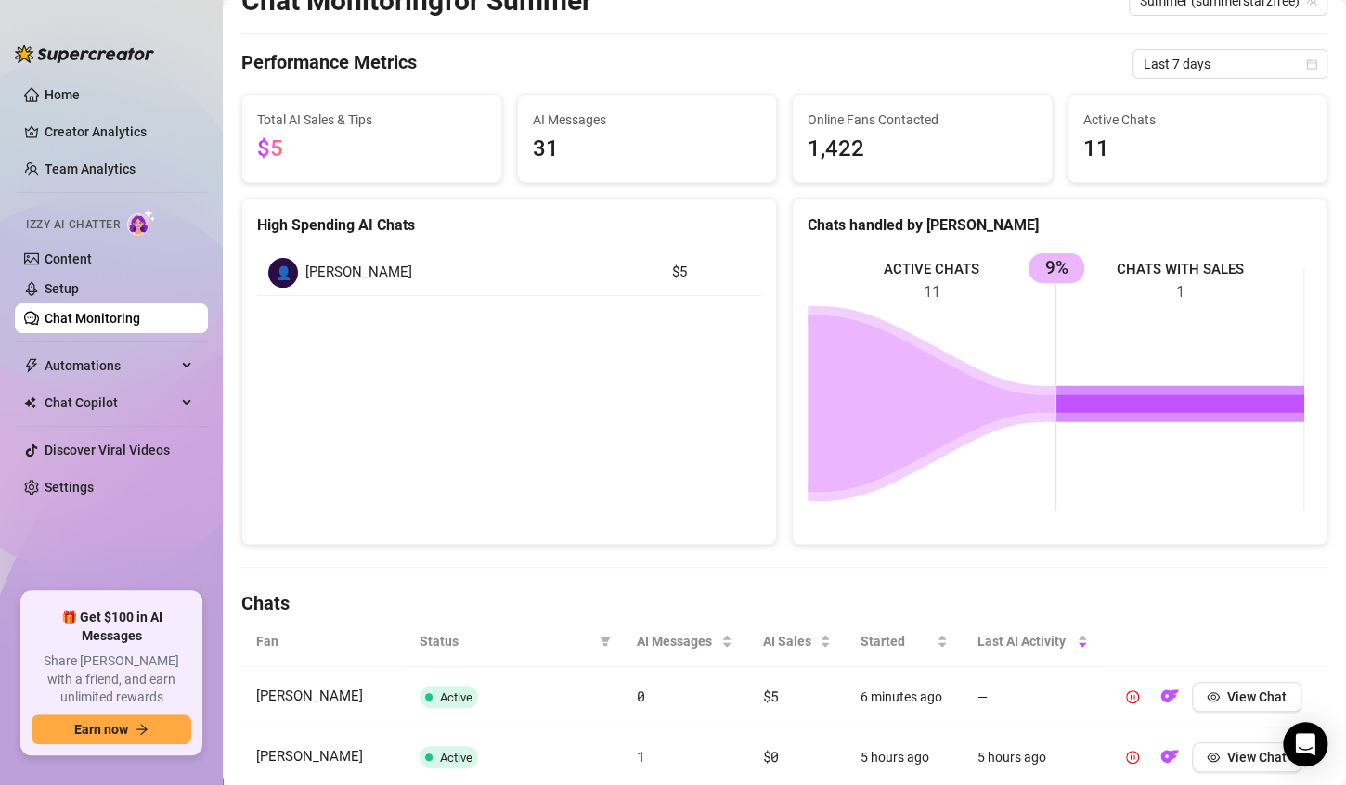
scroll to position [74, 0]
click at [1227, 700] on span "View Chat" at bounding box center [1256, 697] width 59 height 15
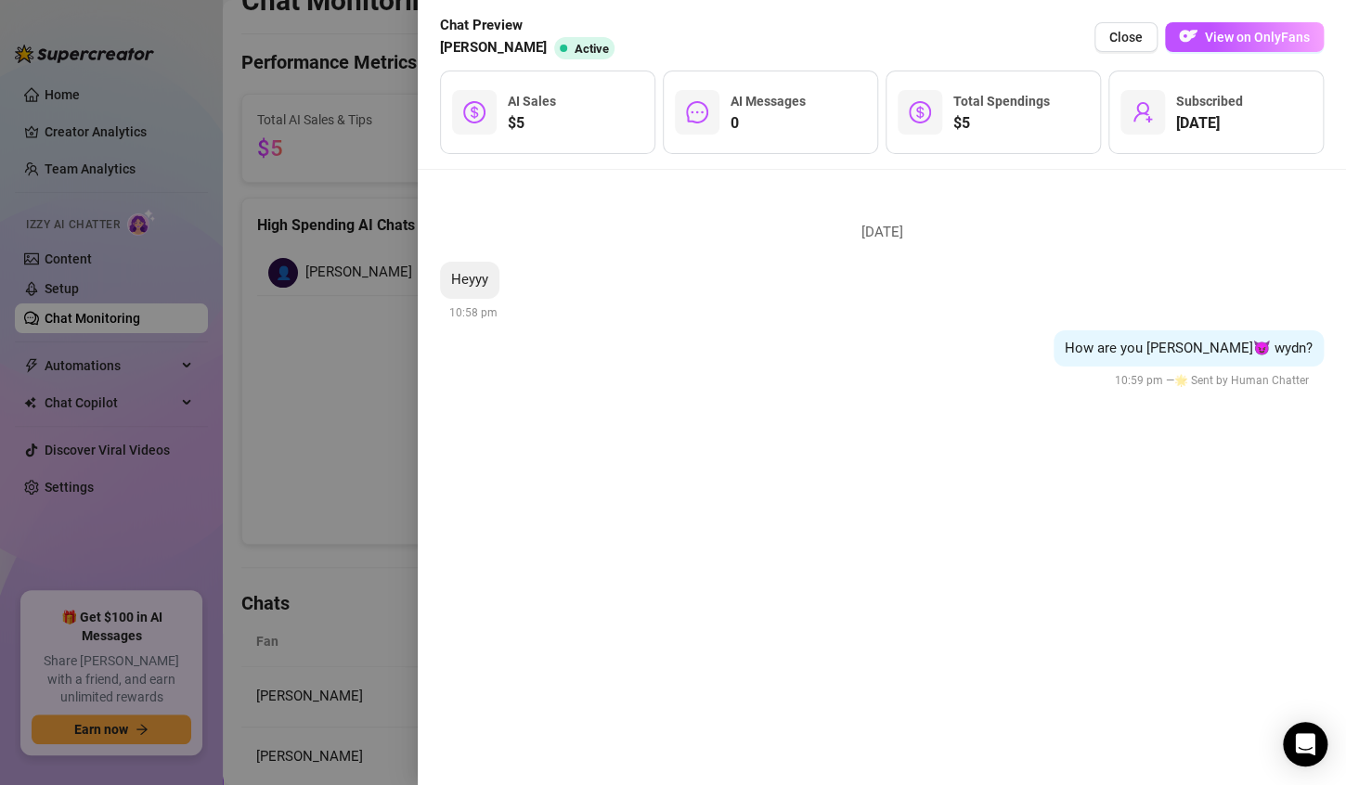
click at [367, 436] on div at bounding box center [673, 392] width 1346 height 785
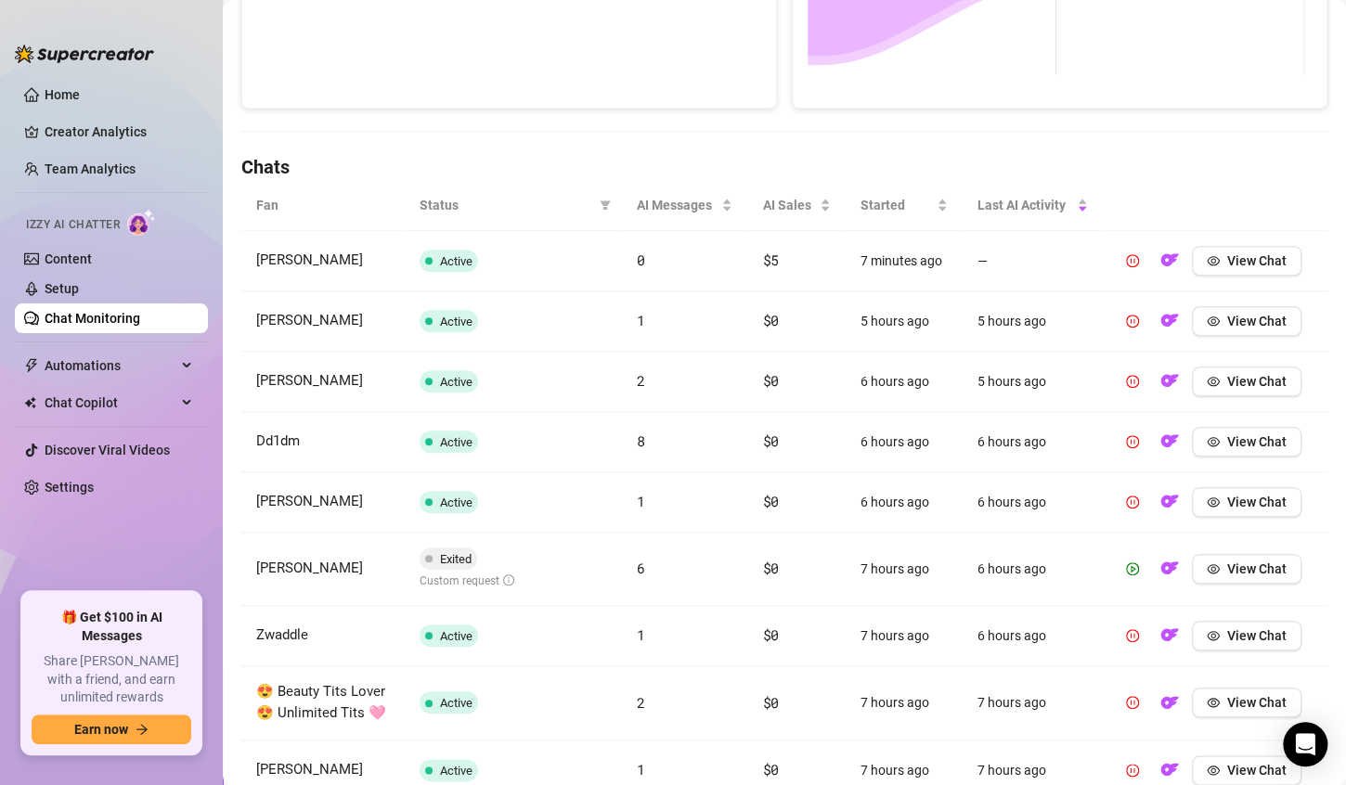
scroll to position [0, 0]
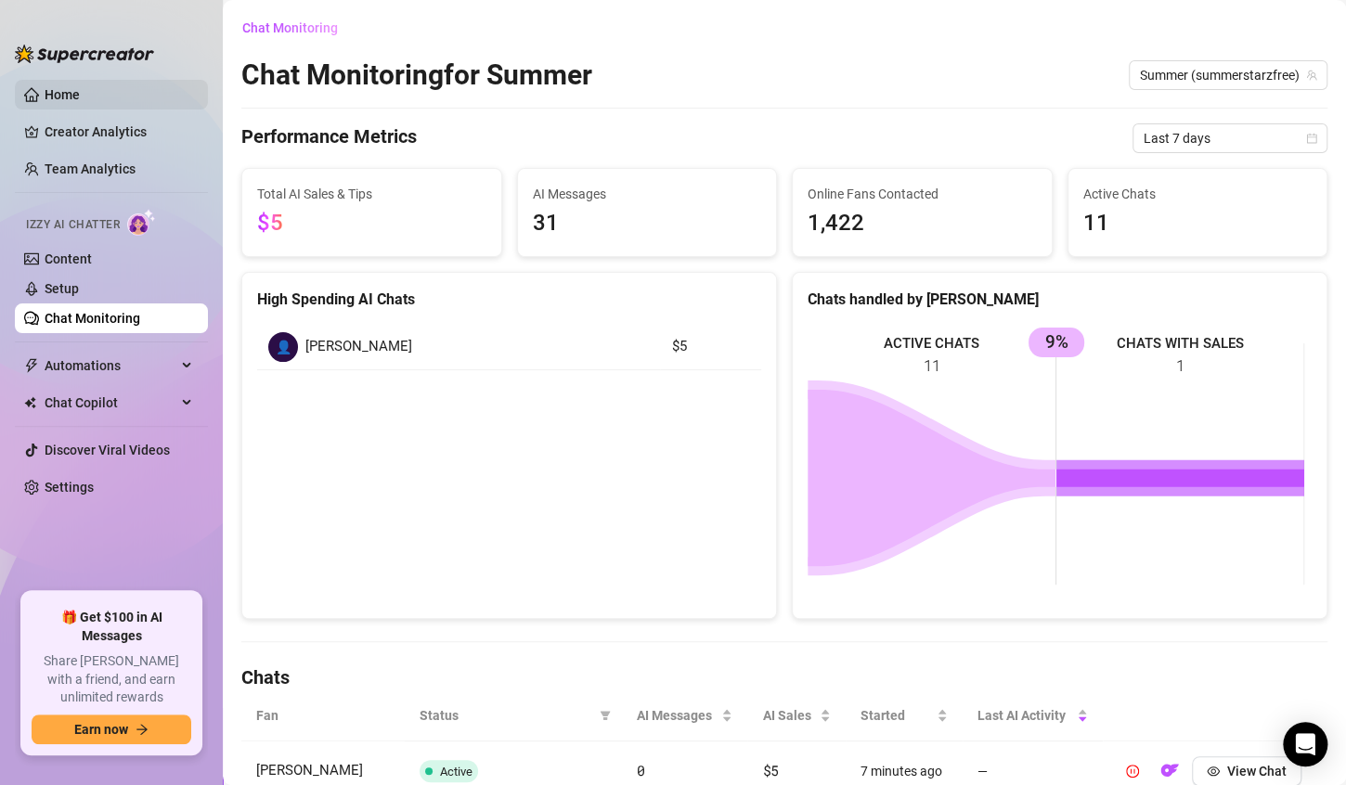
click at [63, 96] on link "Home" at bounding box center [62, 94] width 35 height 15
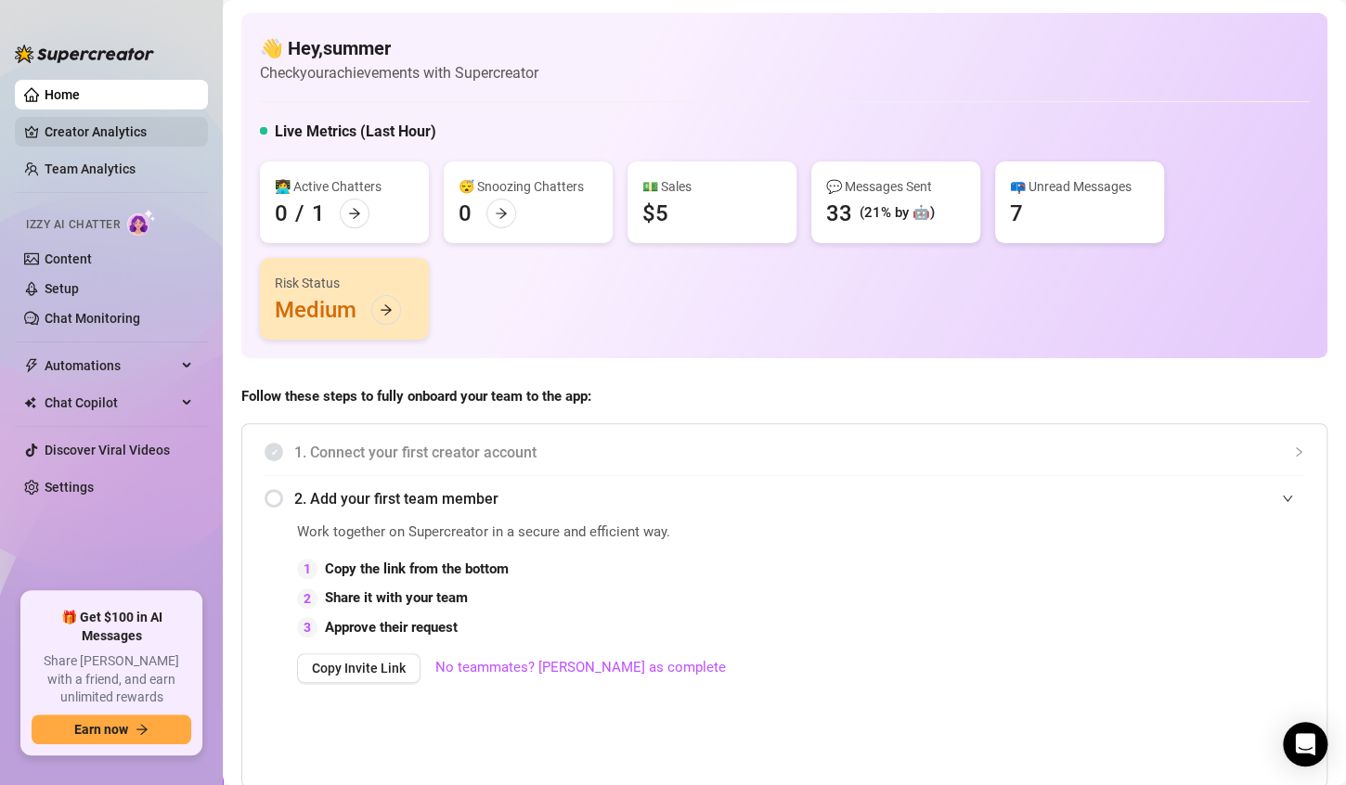
click at [73, 134] on link "Creator Analytics" at bounding box center [119, 132] width 149 height 30
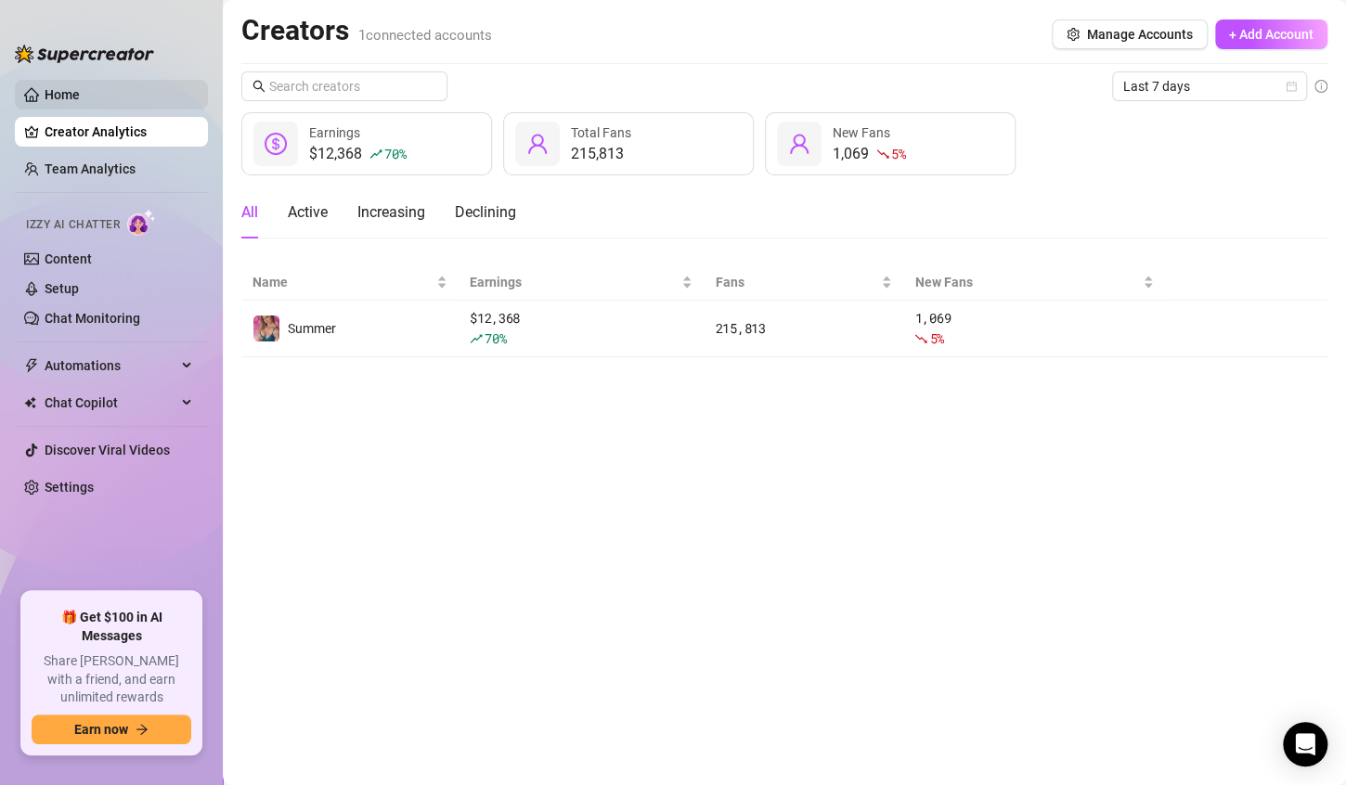
click at [62, 99] on link "Home" at bounding box center [62, 94] width 35 height 15
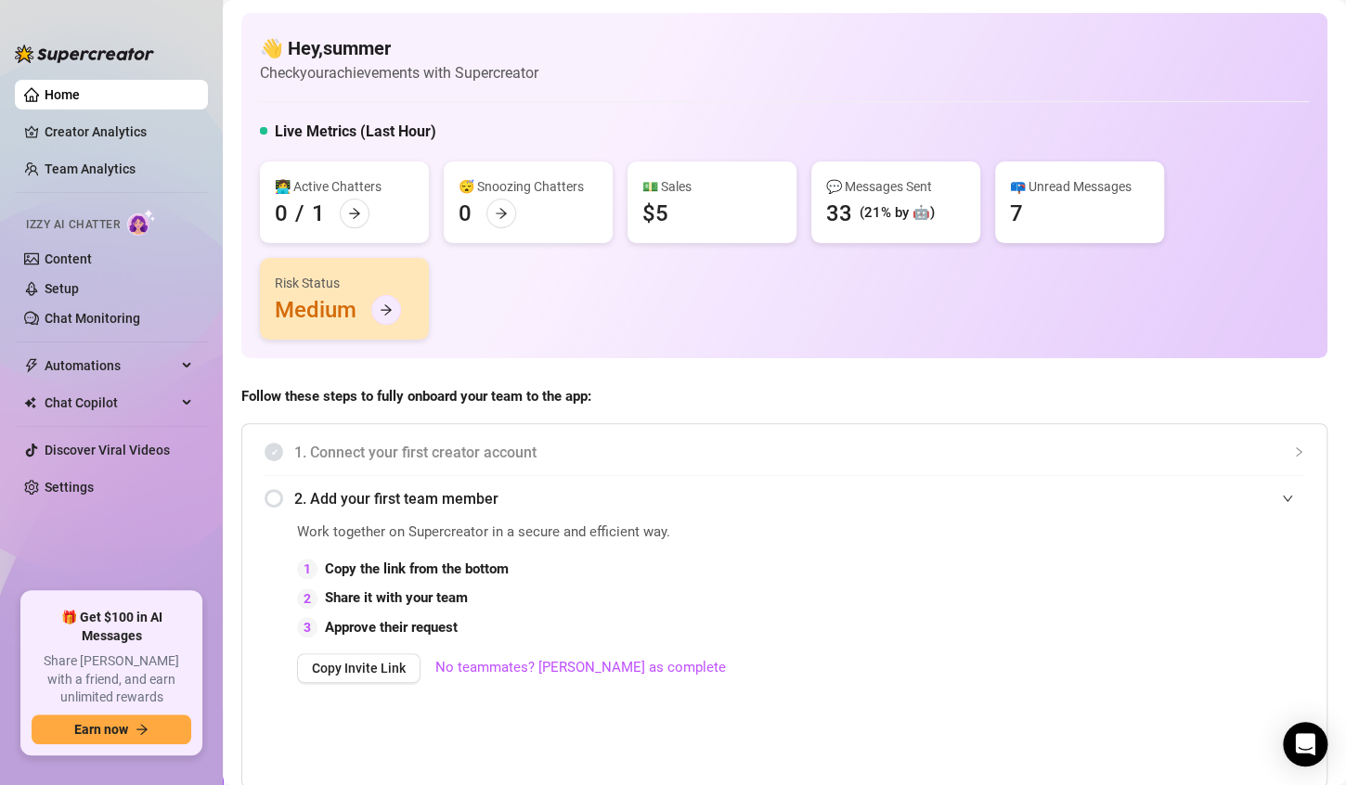
click at [385, 314] on icon "arrow-right" at bounding box center [386, 310] width 11 height 10
click at [498, 212] on icon "arrow-right" at bounding box center [501, 213] width 13 height 13
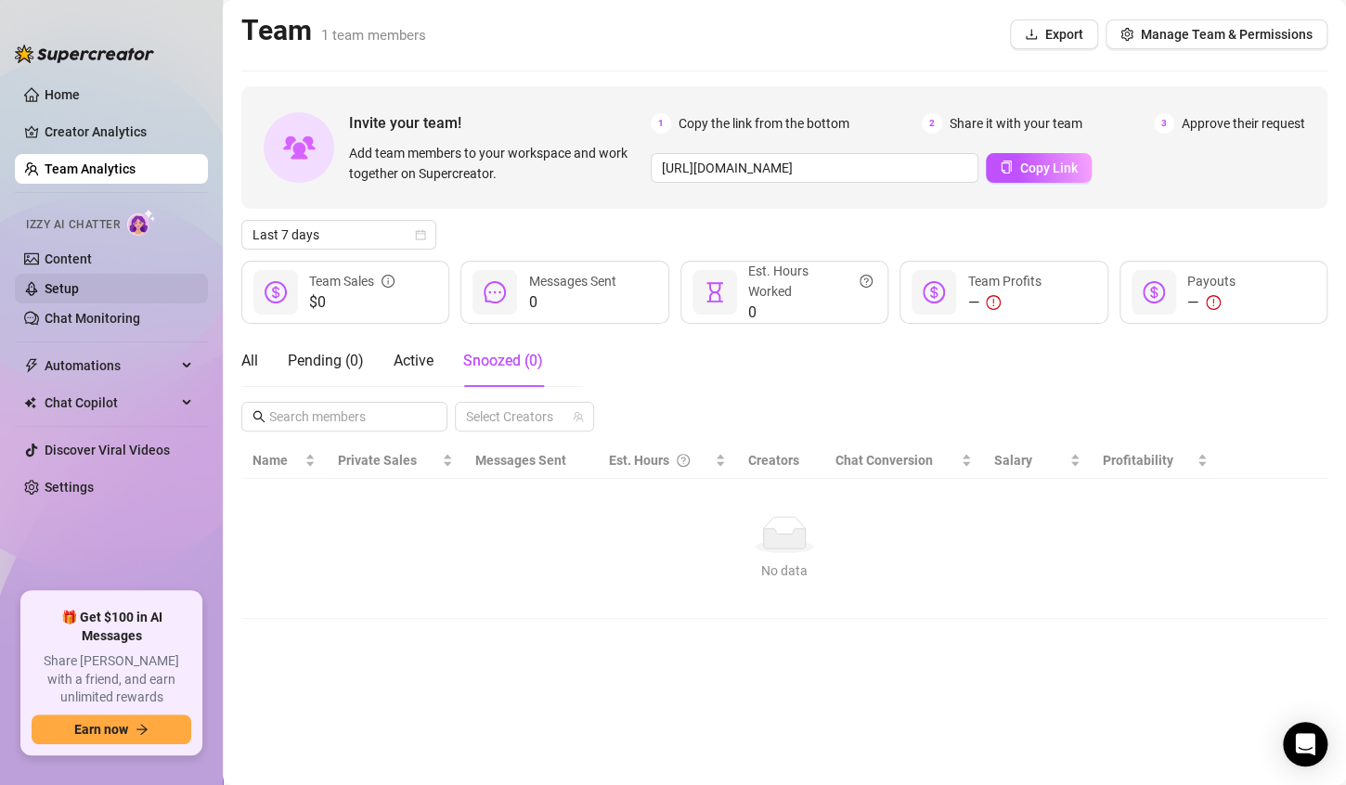
click at [57, 291] on link "Setup" at bounding box center [62, 288] width 34 height 15
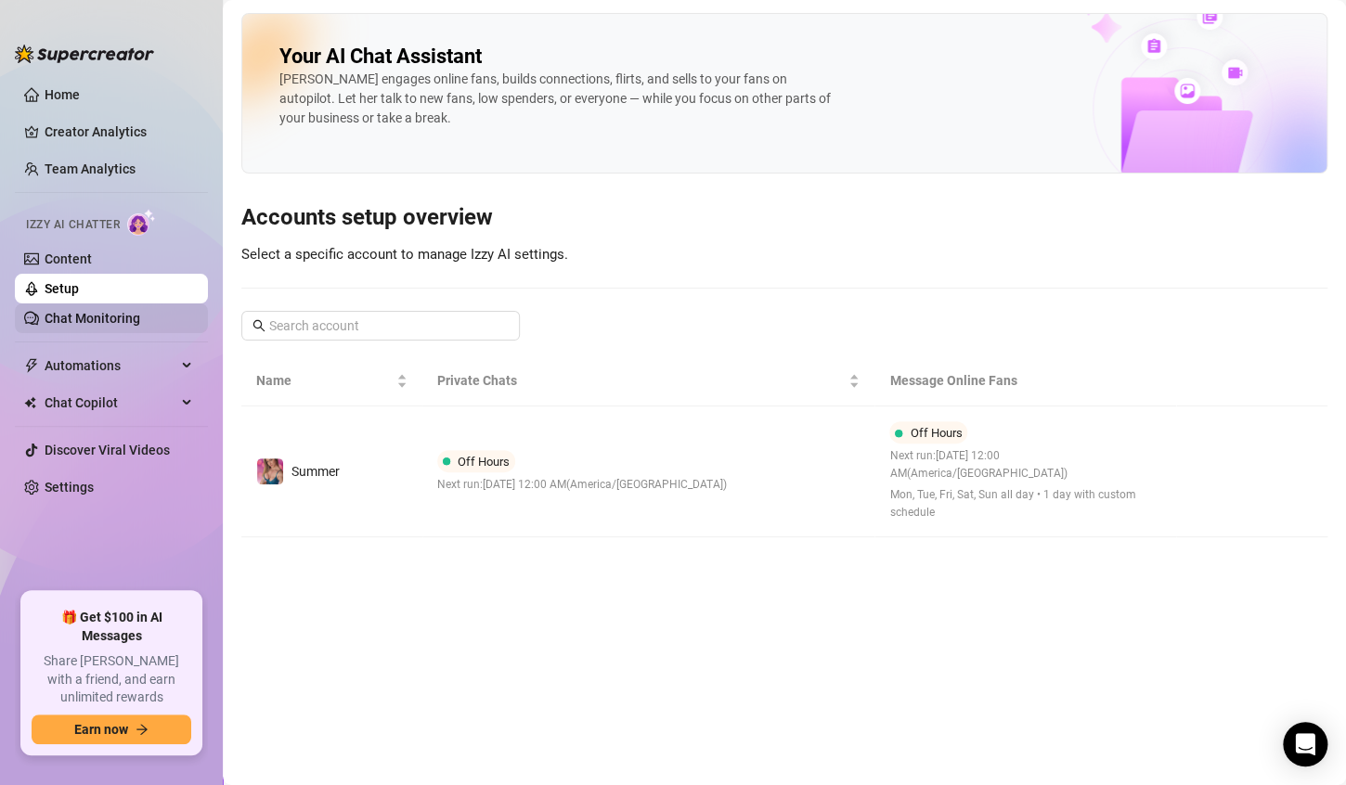
click at [84, 326] on link "Chat Monitoring" at bounding box center [93, 318] width 96 height 15
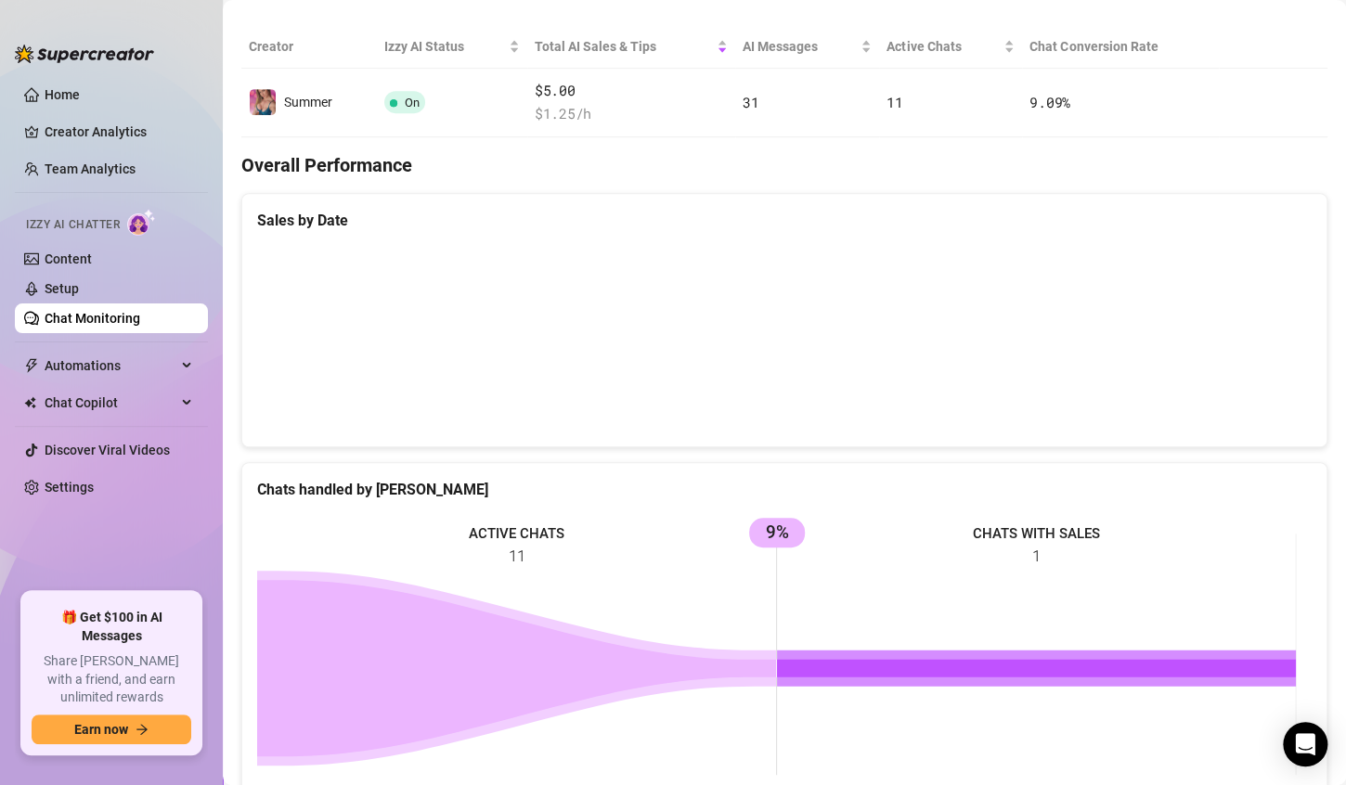
scroll to position [313, 0]
